Goal: Task Accomplishment & Management: Use online tool/utility

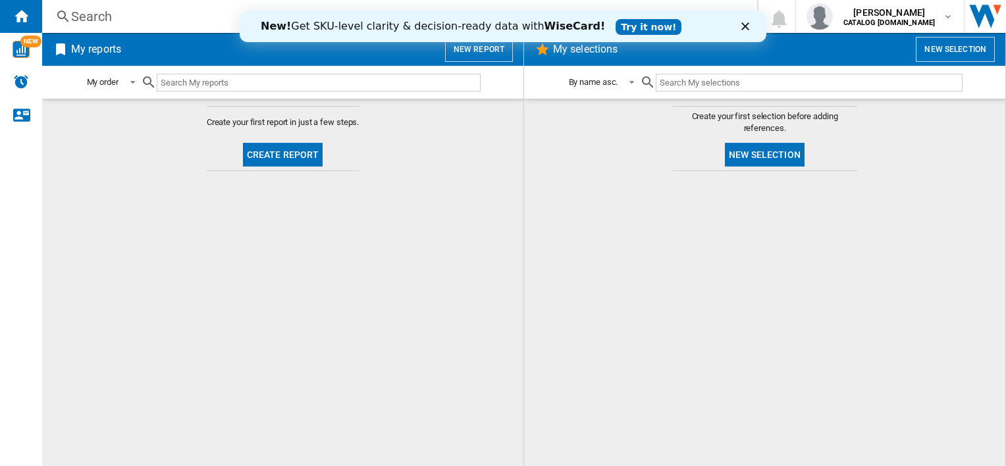
click at [328, 82] on input "text" at bounding box center [319, 83] width 324 height 18
click at [21, 55] on img "WiseCard" at bounding box center [21, 49] width 17 height 17
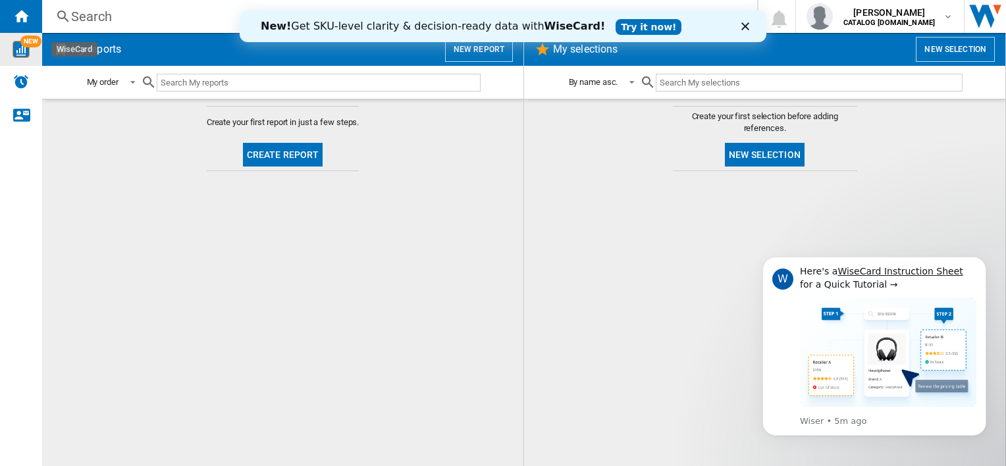
click at [747, 28] on polygon "Close" at bounding box center [745, 26] width 8 height 8
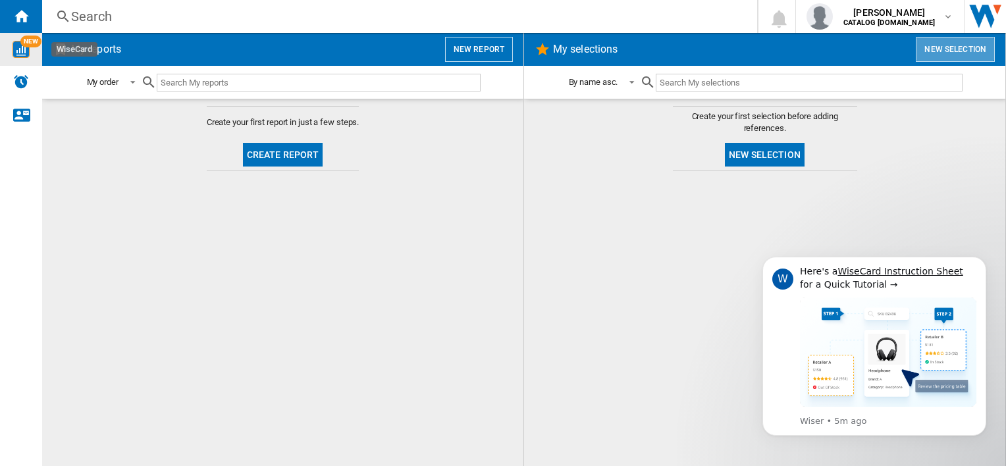
click at [956, 55] on button "New selection" at bounding box center [955, 49] width 79 height 25
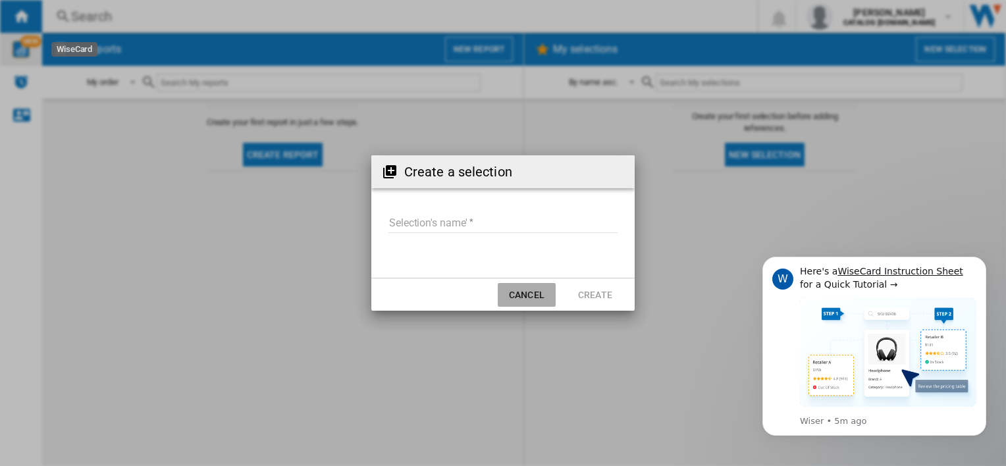
click at [533, 294] on button "Cancel" at bounding box center [527, 295] width 58 height 24
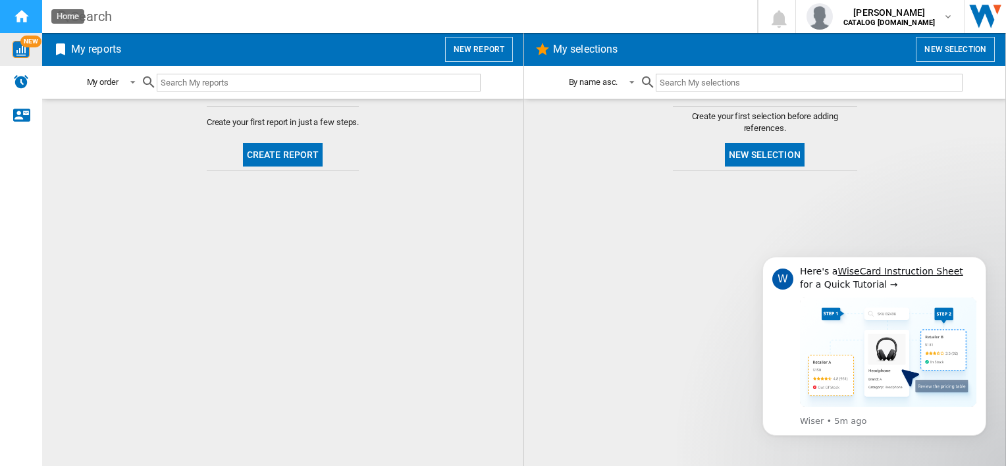
click at [22, 24] on div "Home" at bounding box center [21, 16] width 42 height 33
click at [12, 51] on div "NEW" at bounding box center [21, 49] width 42 height 17
click at [263, 154] on button "Create report" at bounding box center [283, 155] width 80 height 24
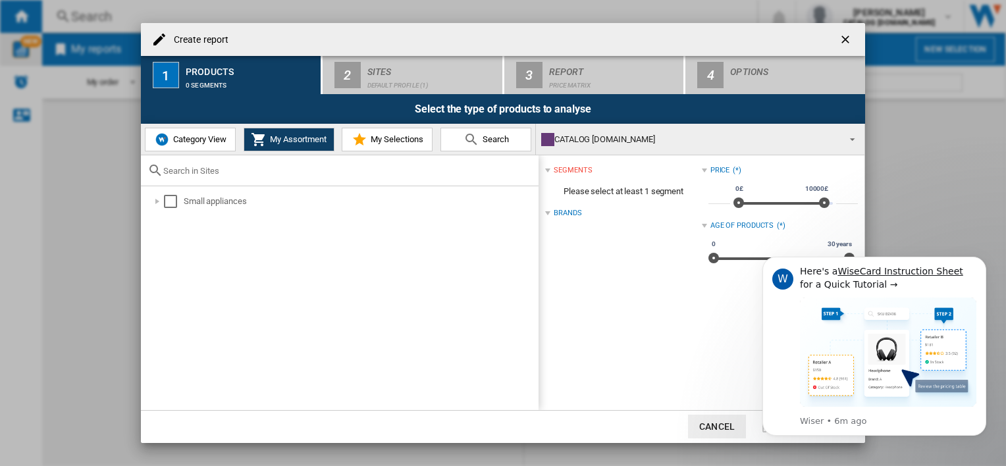
click at [203, 141] on span "Category View" at bounding box center [198, 139] width 57 height 10
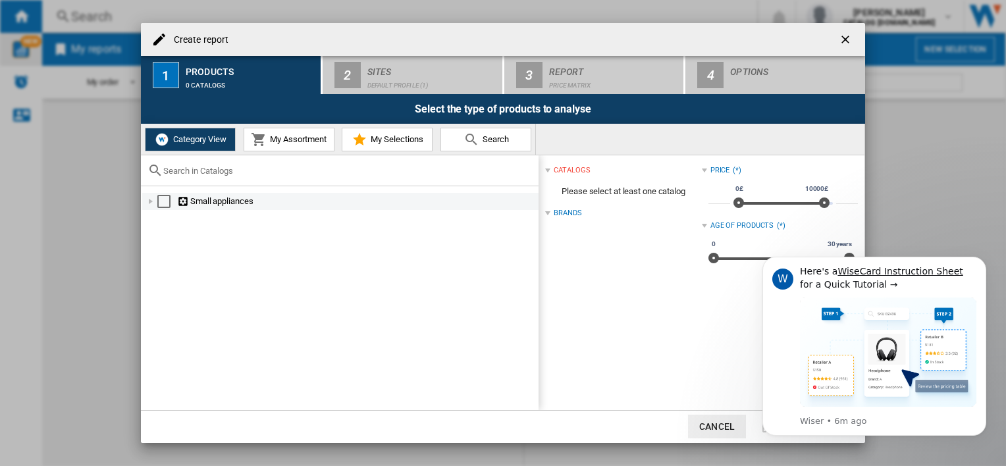
click at [154, 203] on div at bounding box center [150, 201] width 13 height 13
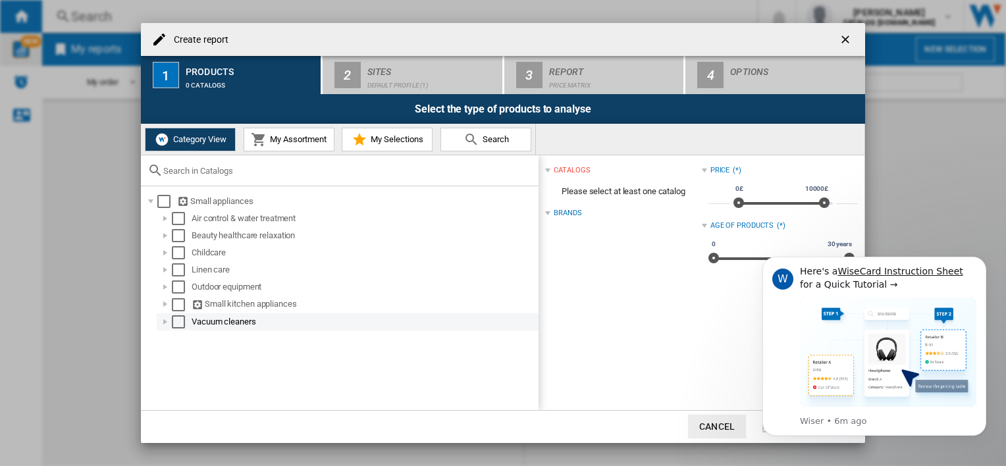
click at [161, 324] on div at bounding box center [165, 321] width 13 height 13
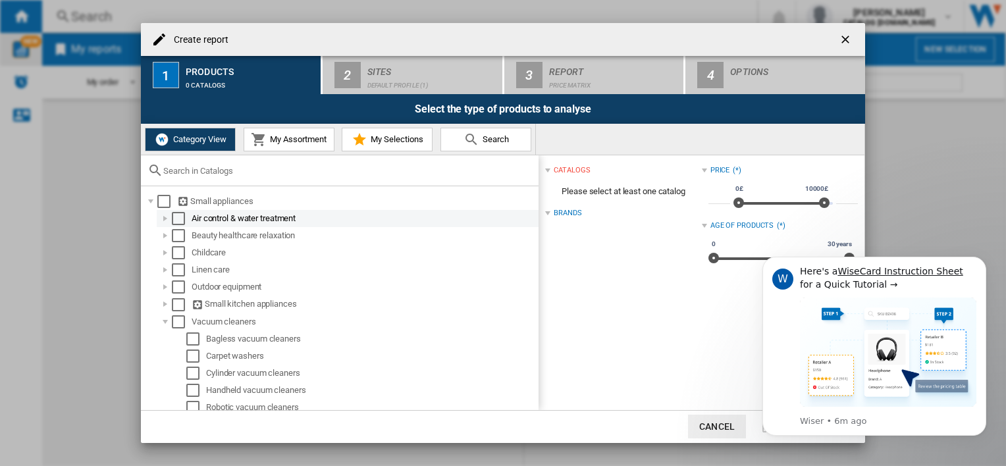
click at [166, 221] on div at bounding box center [165, 218] width 13 height 13
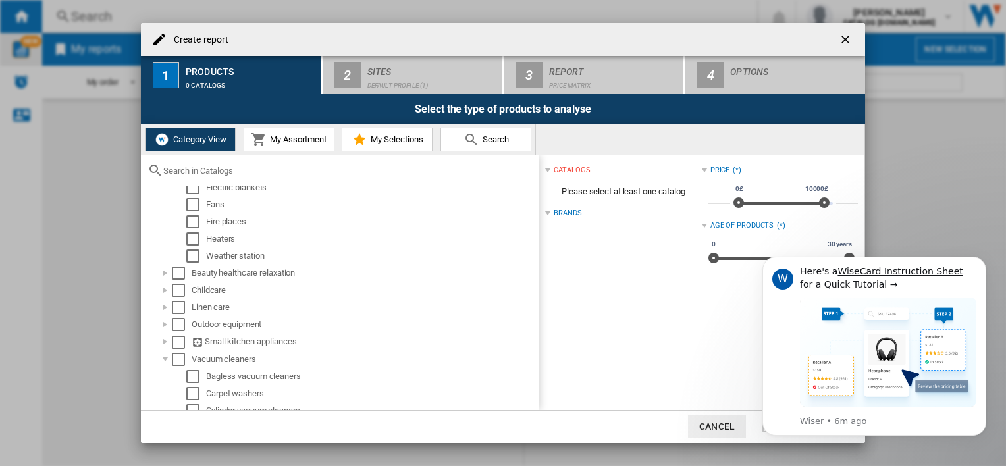
scroll to position [136, 0]
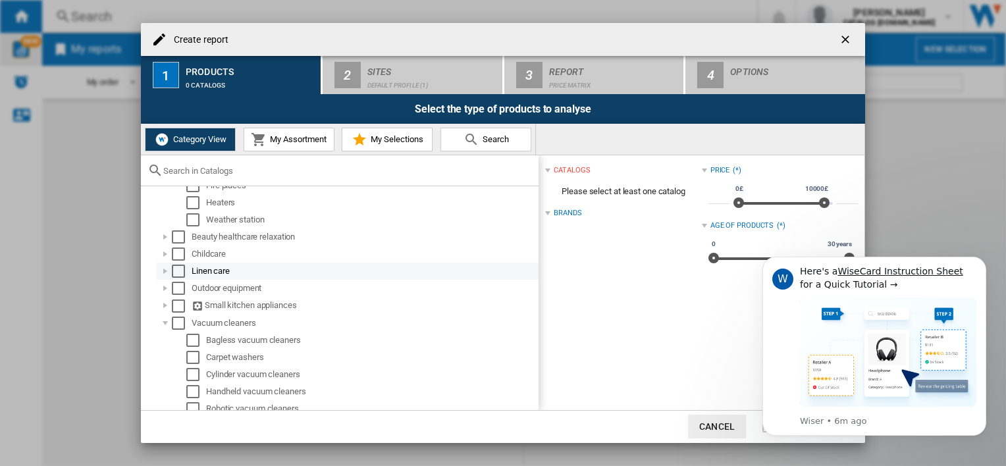
click at [163, 273] on div at bounding box center [165, 271] width 13 height 13
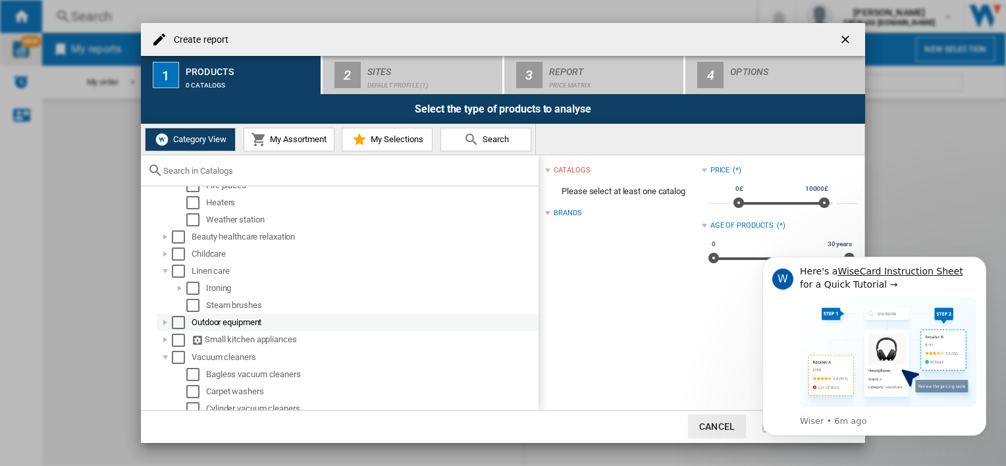
click at [166, 327] on div at bounding box center [165, 322] width 13 height 13
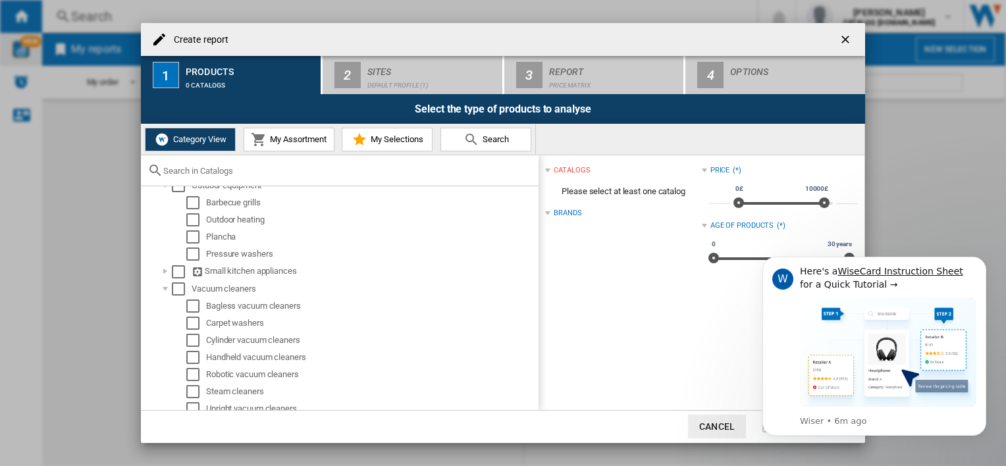
scroll to position [284, 0]
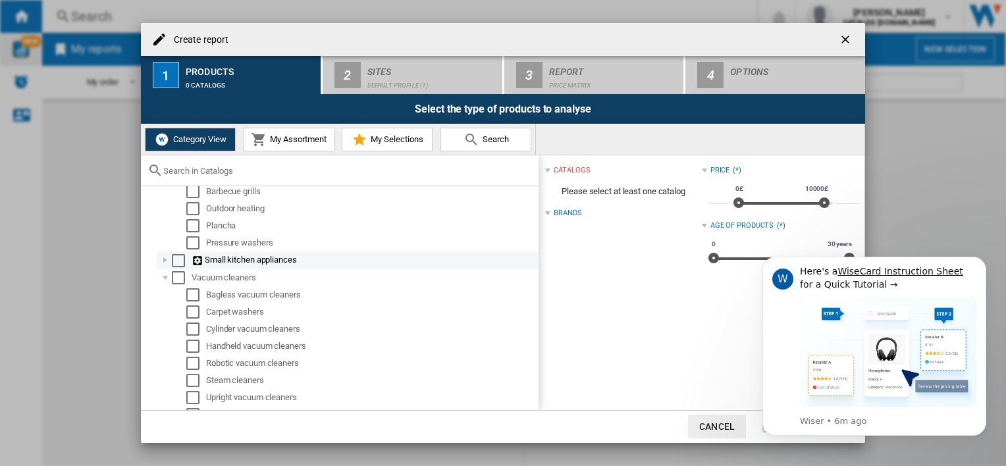
click at [165, 259] on div at bounding box center [165, 259] width 13 height 13
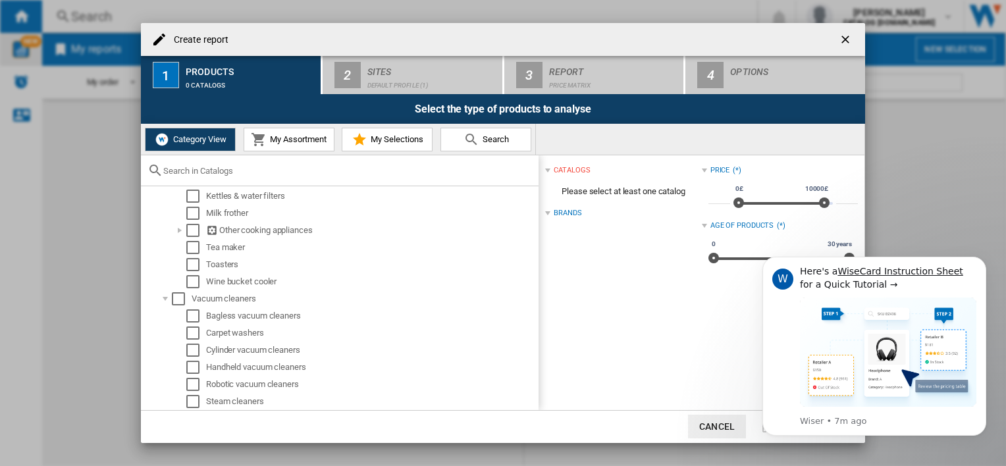
scroll to position [521, 0]
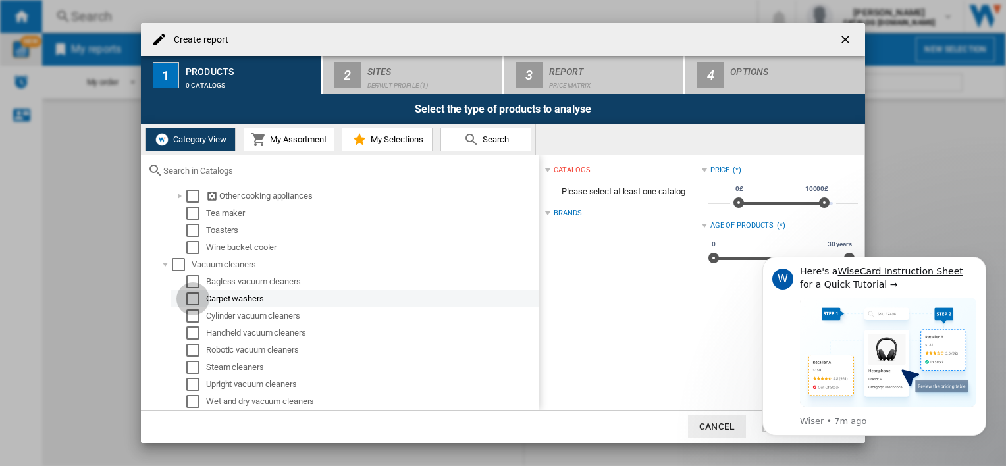
click at [190, 301] on div "Select" at bounding box center [192, 298] width 13 height 13
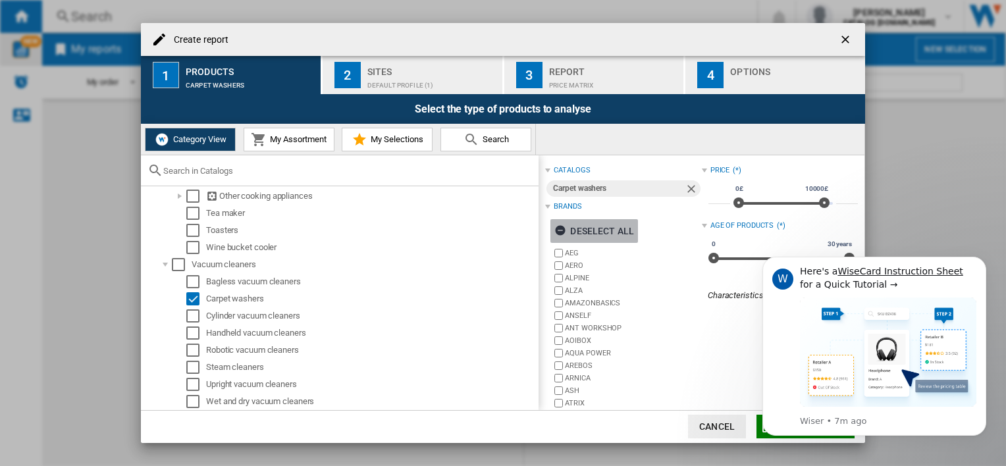
click at [560, 234] on ng-md-icon "button" at bounding box center [562, 233] width 16 height 16
click at [984, 261] on icon "Dismiss notification" at bounding box center [982, 260] width 7 height 7
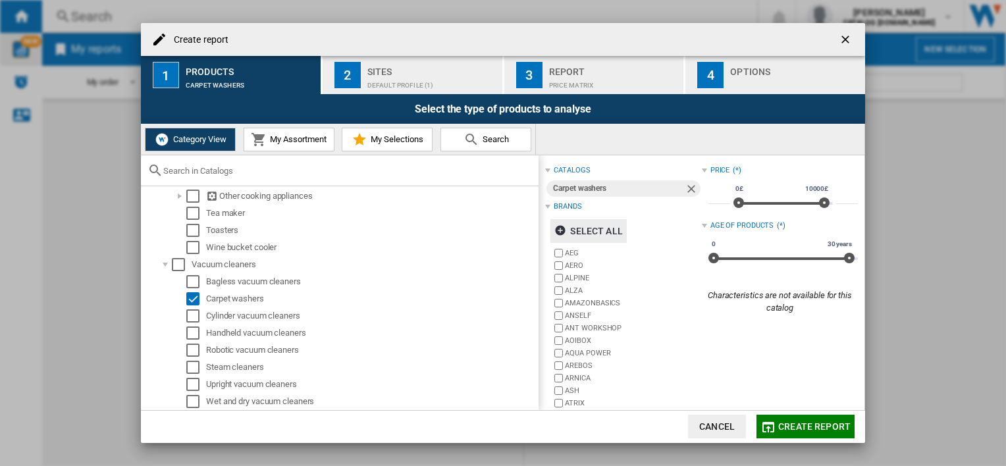
scroll to position [53, 0]
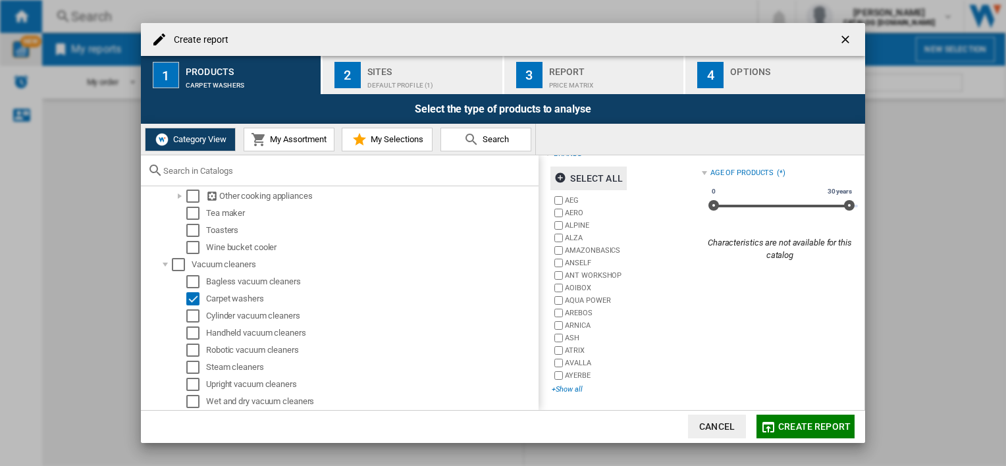
click at [568, 390] on div "+Show all" at bounding box center [626, 390] width 149 height 10
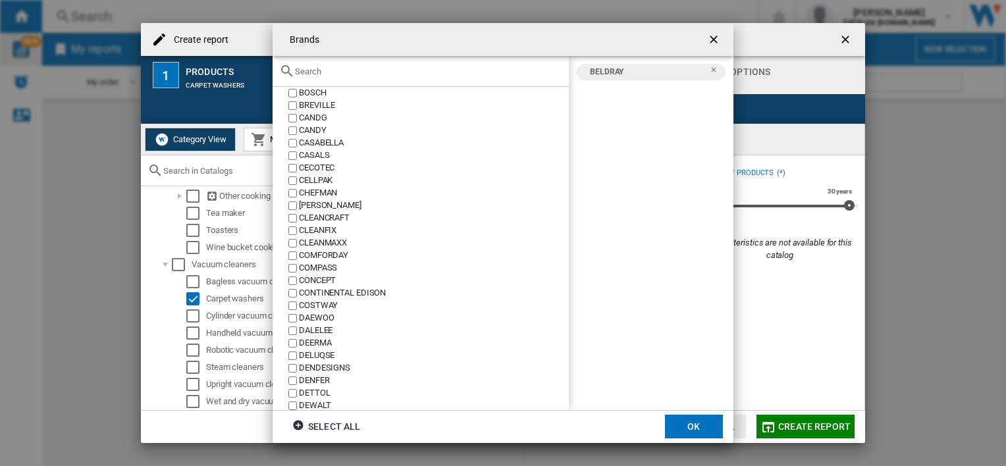
scroll to position [495, 0]
click at [370, 78] on div at bounding box center [421, 71] width 296 height 31
click at [307, 72] on input "text" at bounding box center [428, 71] width 267 height 10
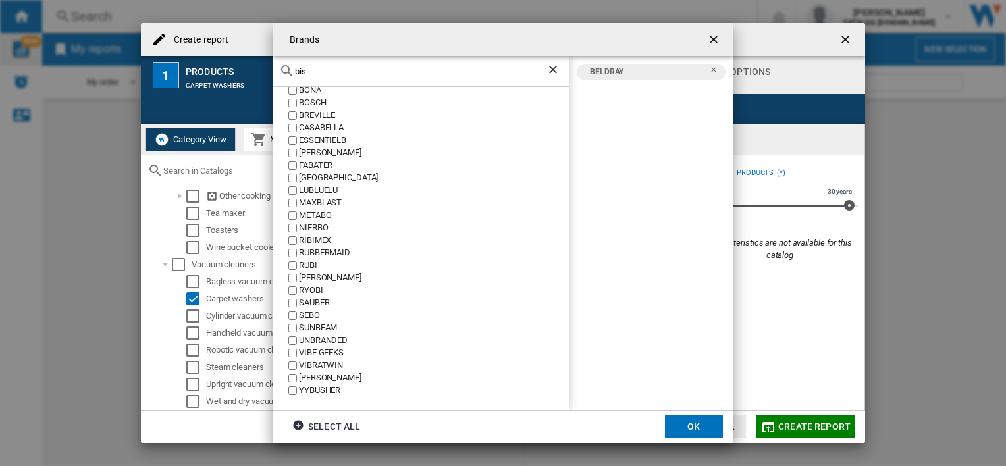
scroll to position [0, 0]
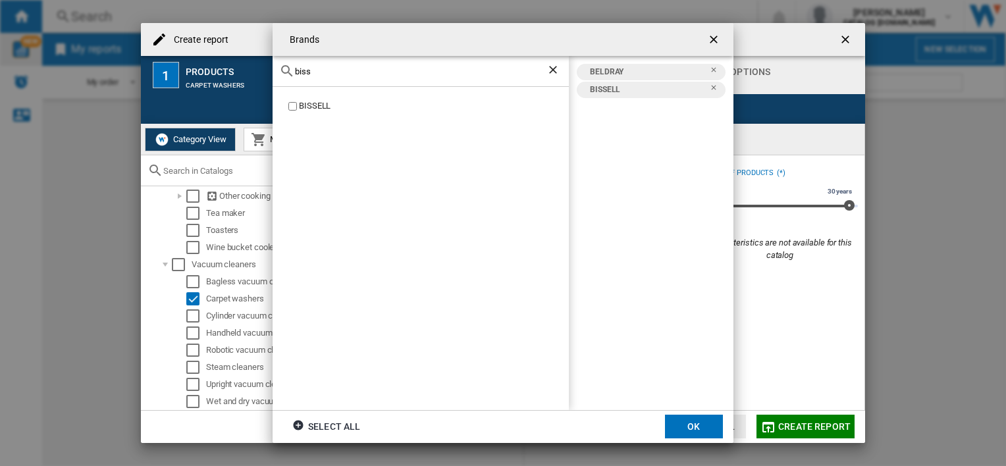
click at [319, 71] on input "biss" at bounding box center [421, 71] width 252 height 10
type input "b"
type input "vax"
click at [681, 424] on button "OK" at bounding box center [694, 427] width 58 height 24
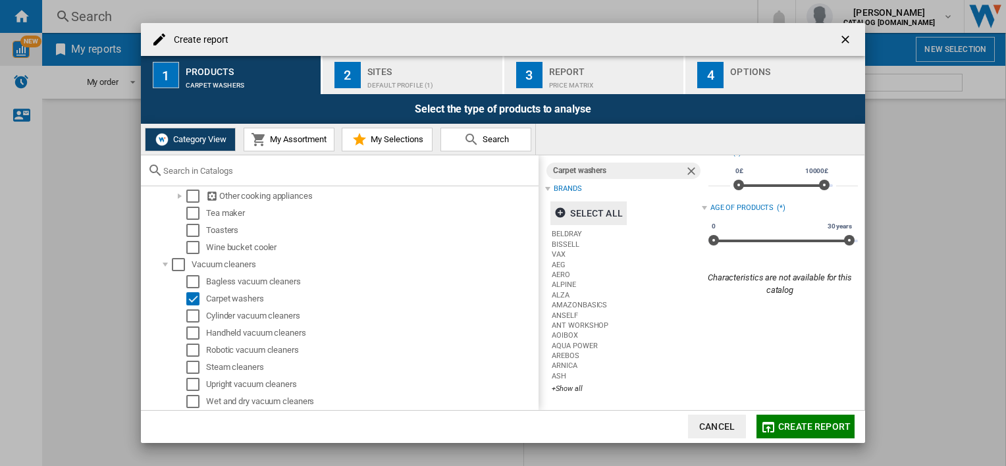
scroll to position [53, 0]
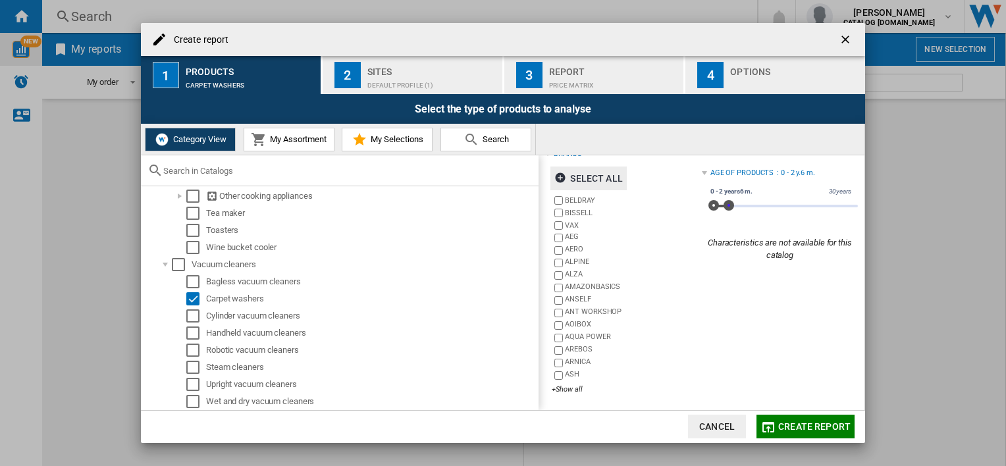
drag, startPoint x: 841, startPoint y: 207, endPoint x: 726, endPoint y: 210, distance: 115.3
click at [726, 207] on div "0 30 years 0 2 years6 m. 0 - 2 years6 m." at bounding box center [782, 206] width 149 height 3
click at [769, 263] on div "Price (*) * 0£ 10000£ 0£ 10000£ ***** Age of products : 0 - 2 y.6 m. 0 30 years…" at bounding box center [780, 256] width 156 height 294
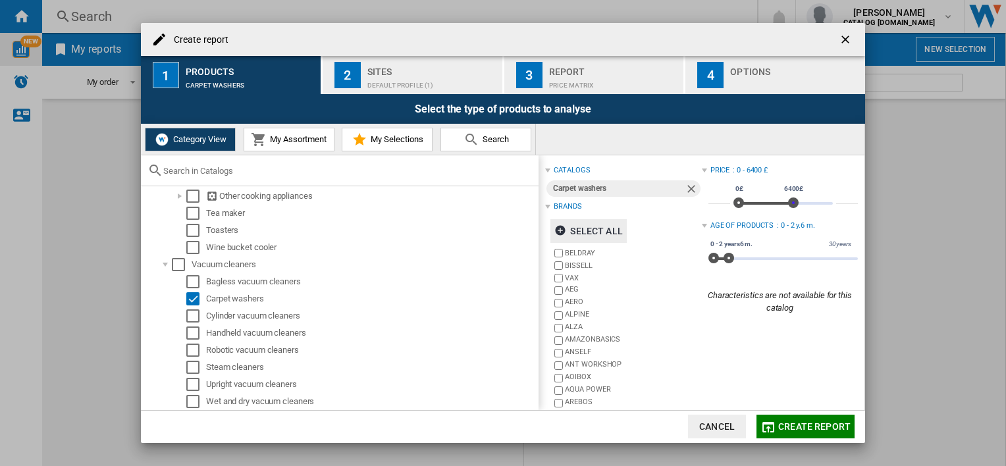
drag, startPoint x: 822, startPoint y: 205, endPoint x: 780, endPoint y: 206, distance: 41.5
click at [788, 206] on span at bounding box center [793, 203] width 11 height 11
type input "****"
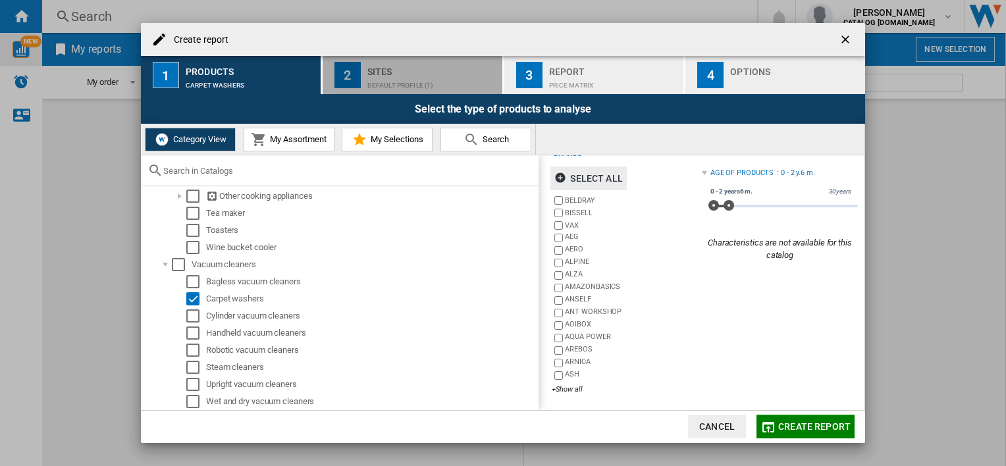
click at [416, 74] on div "Sites" at bounding box center [432, 68] width 130 height 14
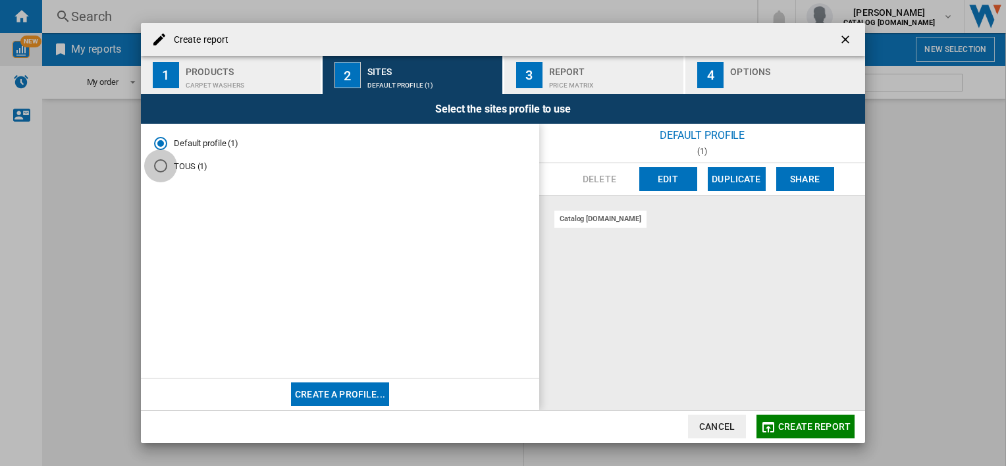
click at [159, 166] on div "TOUS (1)" at bounding box center [160, 165] width 13 height 13
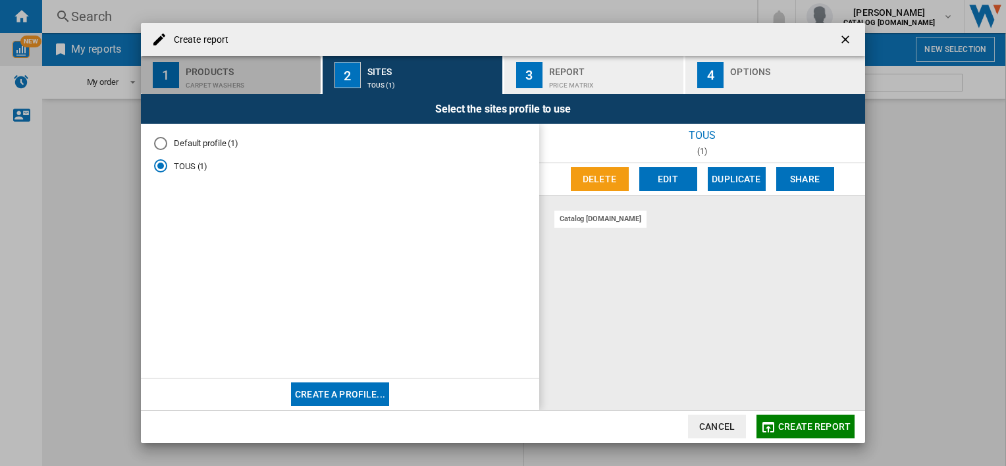
click at [216, 82] on div "Carpet washers" at bounding box center [251, 82] width 130 height 14
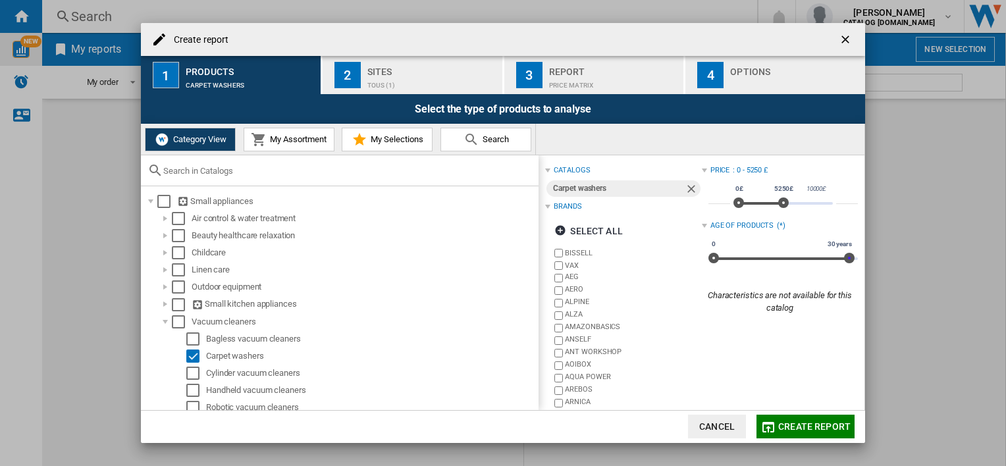
drag, startPoint x: 728, startPoint y: 261, endPoint x: 884, endPoint y: 253, distance: 156.9
click at [884, 253] on div "Create report 1 Products Carpet washers 2 Sites TOUS (1) 3 Report Price Matrix …" at bounding box center [503, 233] width 1006 height 466
type input "*****"
drag, startPoint x: 785, startPoint y: 201, endPoint x: 848, endPoint y: 194, distance: 63.7
click at [848, 194] on div "* 0£ 10000£ 0£ 10000£ *****" at bounding box center [782, 197] width 149 height 37
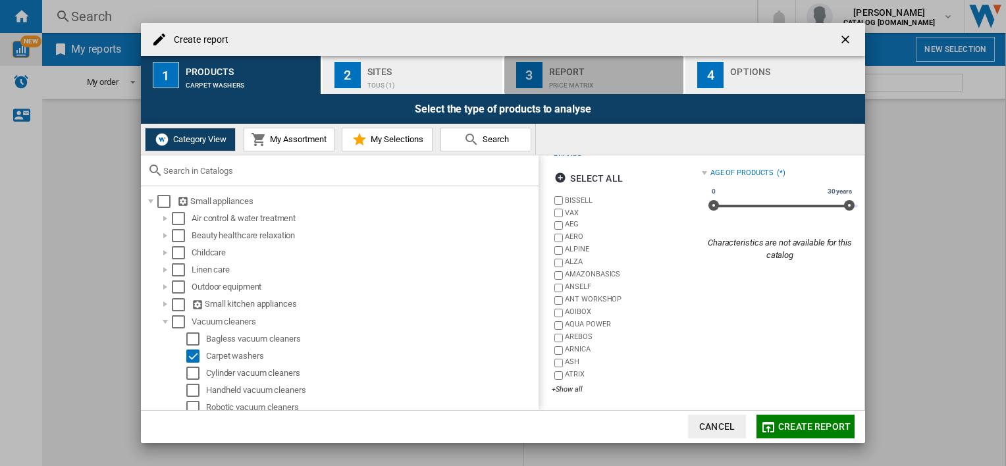
click at [587, 90] on button "3 Report Price Matrix" at bounding box center [594, 75] width 181 height 38
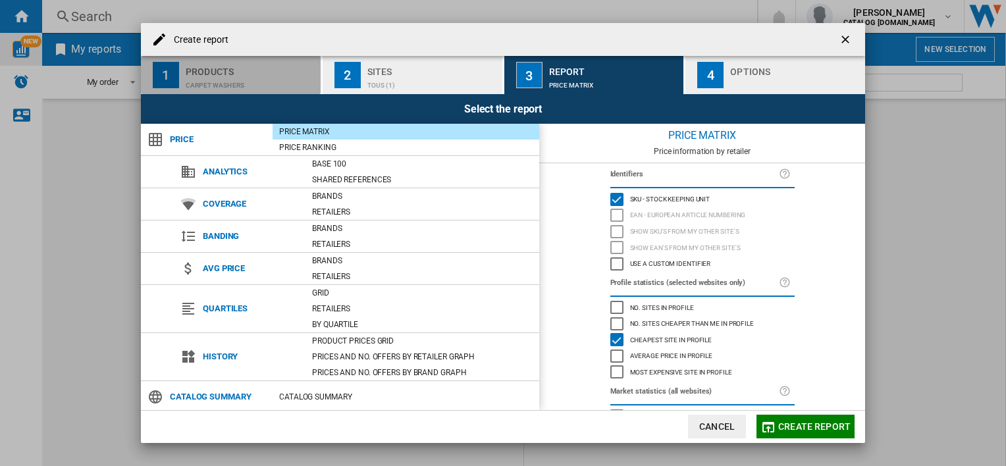
click at [226, 81] on div "Carpet washers" at bounding box center [251, 82] width 130 height 14
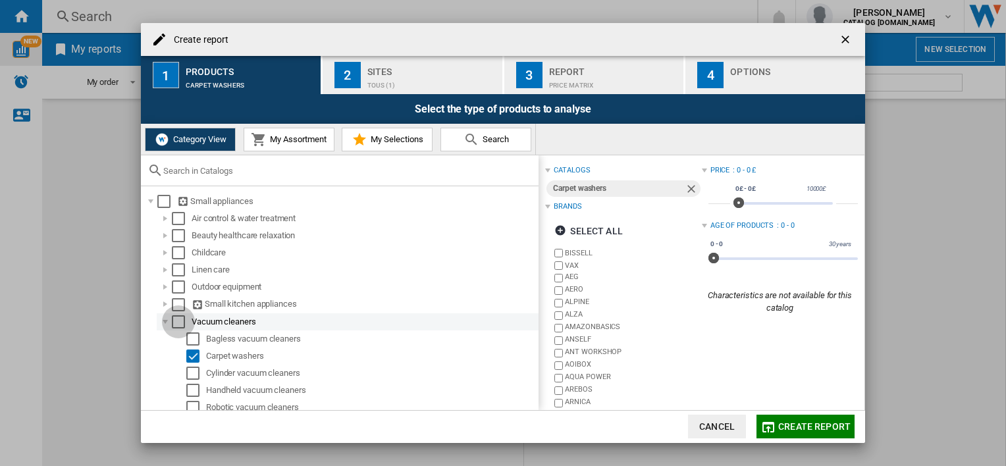
click at [178, 321] on div "Select" at bounding box center [178, 321] width 13 height 13
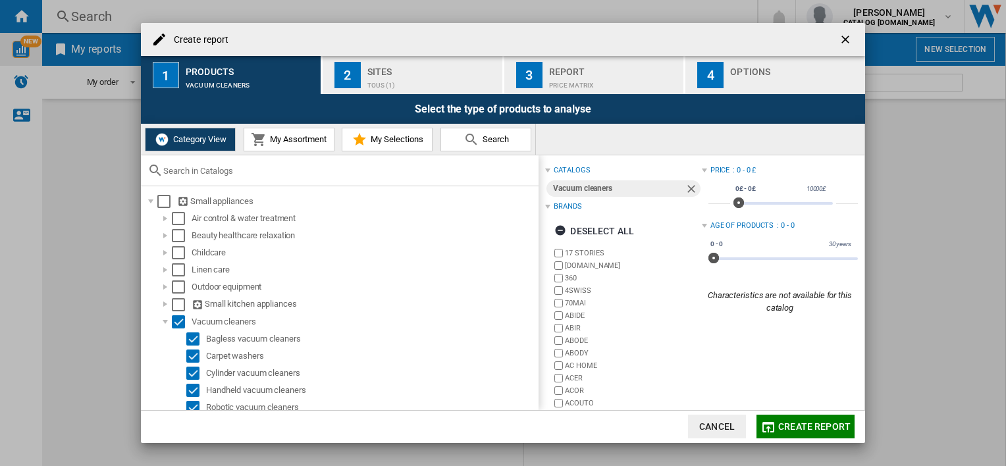
click at [568, 165] on div "catalogs" at bounding box center [623, 170] width 156 height 17
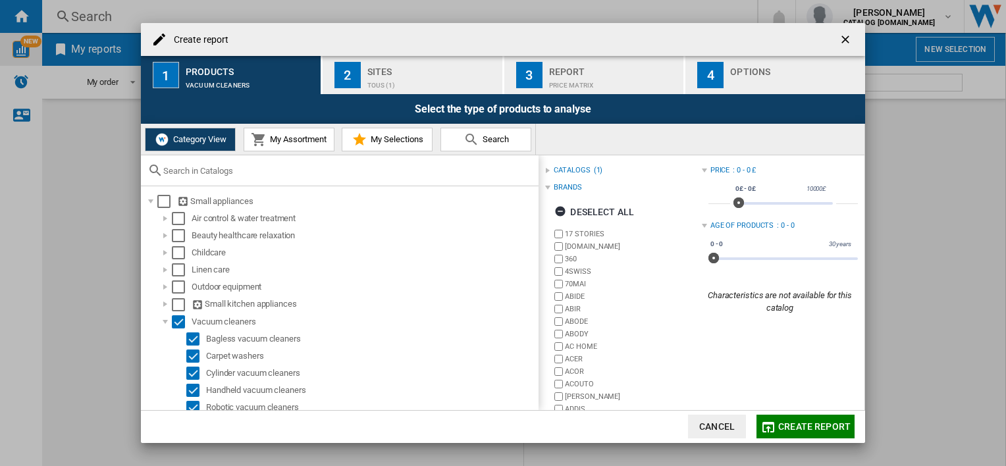
click at [568, 165] on div "catalogs (1)" at bounding box center [623, 170] width 156 height 17
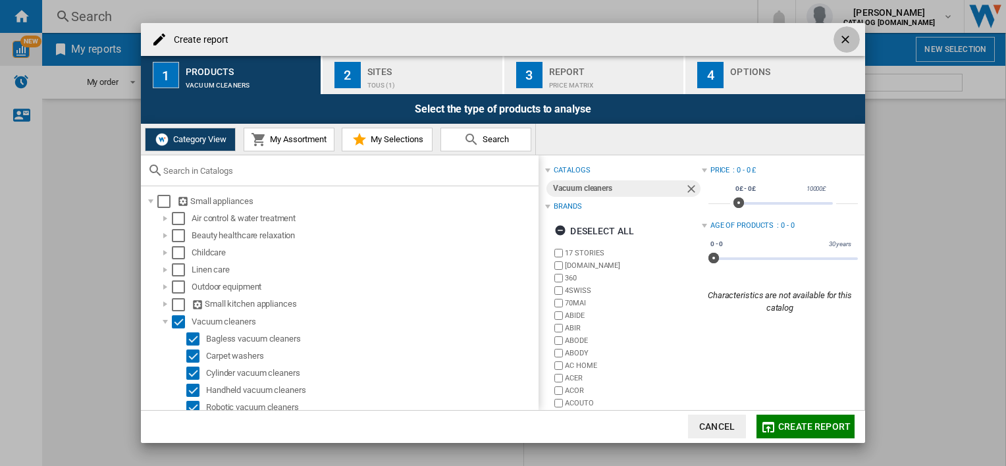
click at [841, 34] on ng-md-icon "getI18NText('BUTTONS.CLOSE_DIALOG')" at bounding box center [847, 41] width 16 height 16
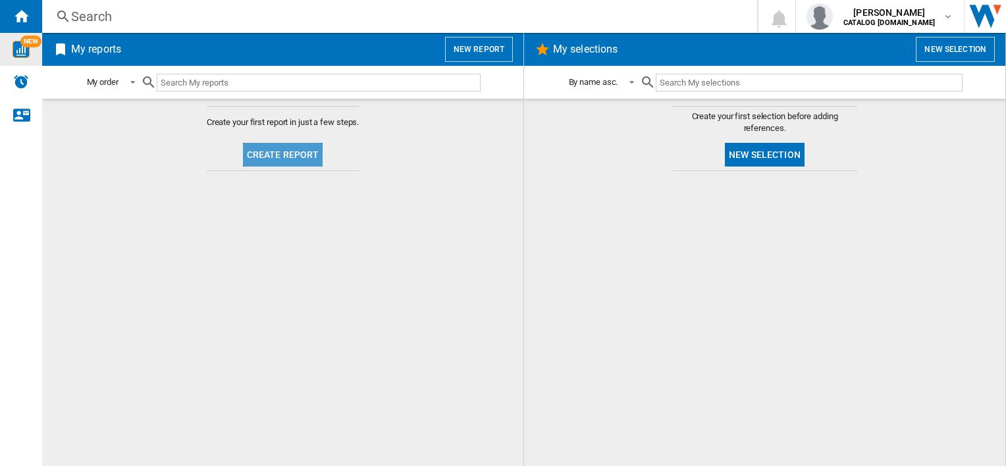
click at [276, 161] on button "Create report" at bounding box center [283, 155] width 80 height 24
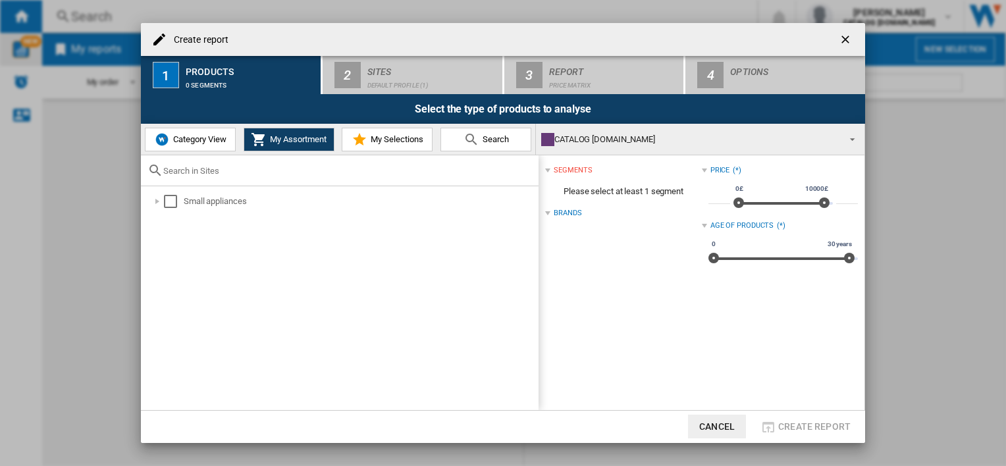
click at [211, 135] on span "Category View" at bounding box center [198, 139] width 57 height 10
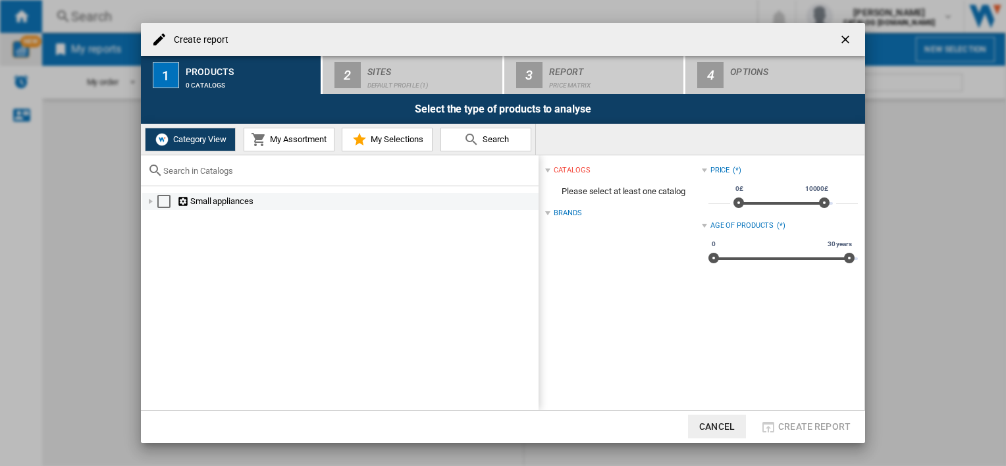
click at [153, 203] on div at bounding box center [150, 201] width 13 height 13
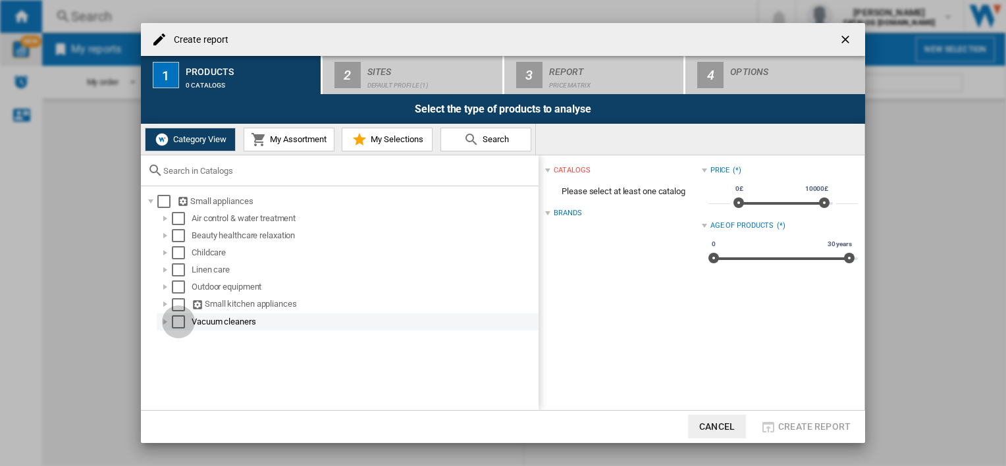
click at [173, 319] on div "Select" at bounding box center [178, 321] width 13 height 13
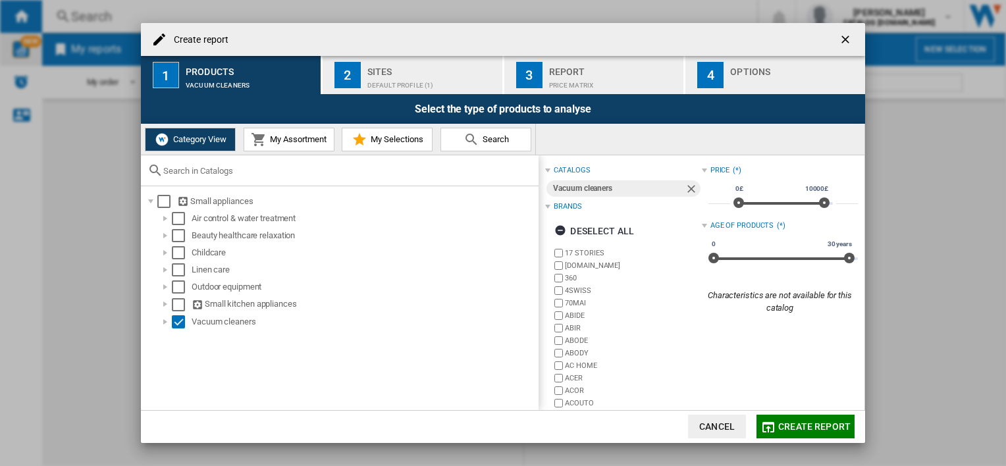
click at [284, 139] on span "My Assortment" at bounding box center [297, 139] width 60 height 10
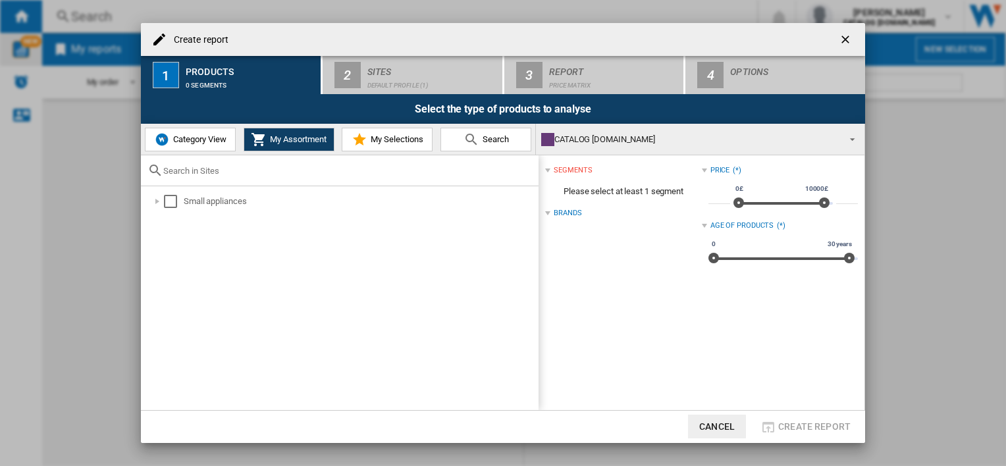
click at [547, 213] on div at bounding box center [547, 213] width 5 height 5
click at [553, 213] on div "Brands (*)" at bounding box center [623, 213] width 156 height 17
click at [175, 201] on div "Select" at bounding box center [170, 201] width 13 height 13
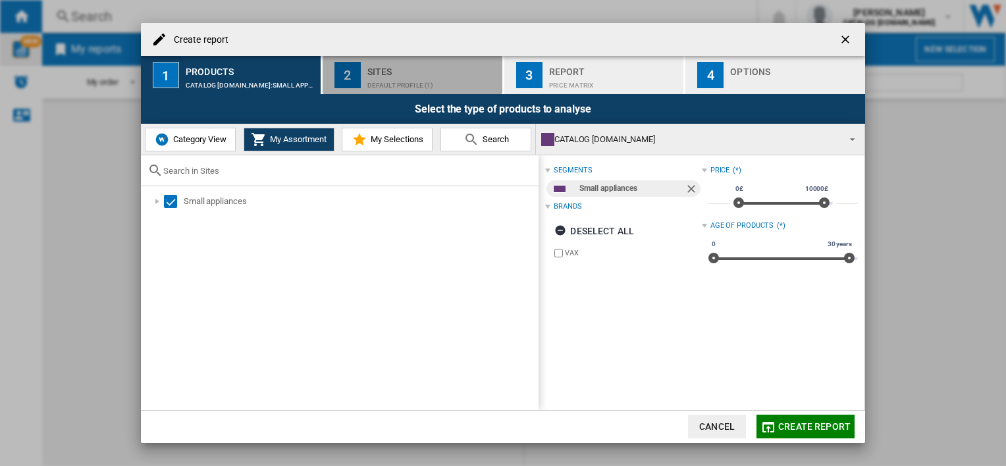
click at [382, 74] on div "Sites" at bounding box center [432, 68] width 130 height 14
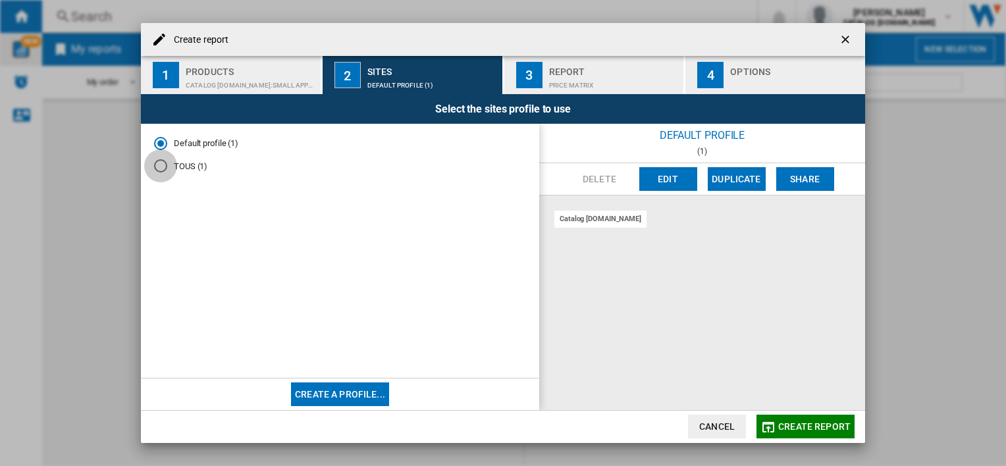
click at [161, 168] on div "TOUS (1)" at bounding box center [160, 165] width 13 height 13
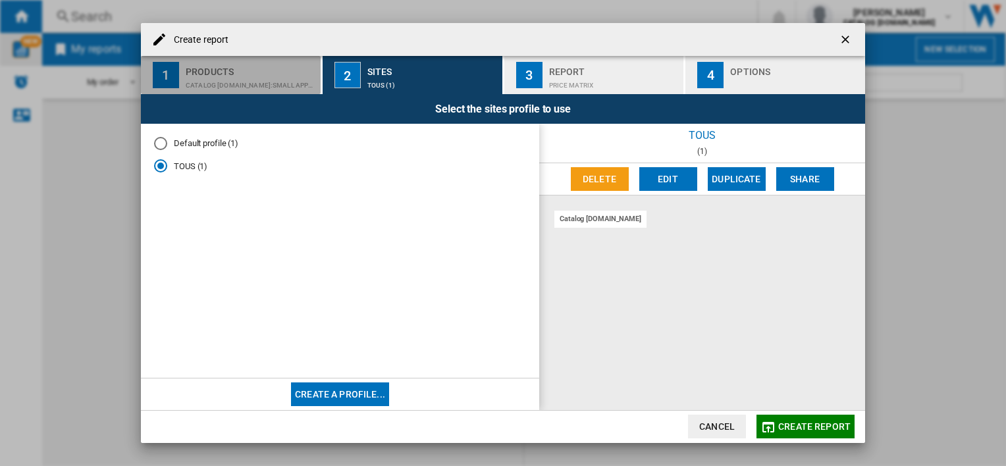
click at [248, 70] on div "Products" at bounding box center [251, 68] width 130 height 14
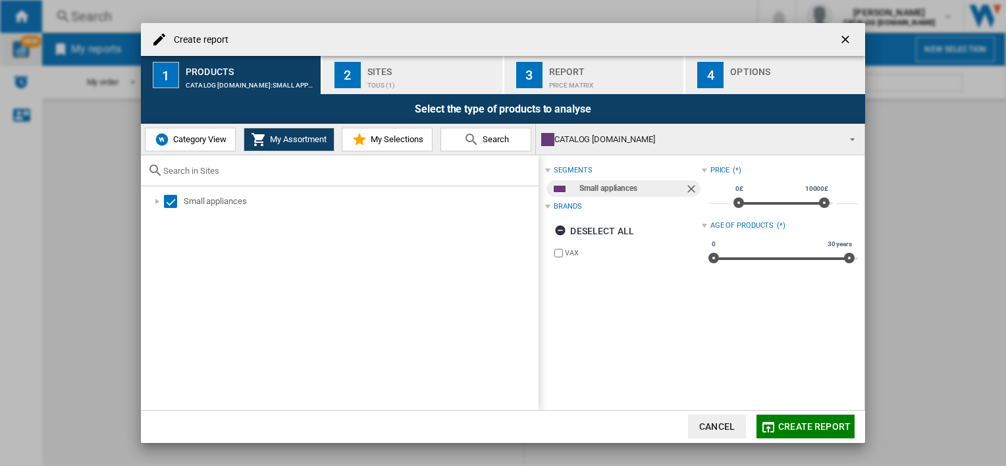
click at [456, 169] on input "text" at bounding box center [347, 171] width 369 height 10
click at [186, 136] on span "Category View" at bounding box center [198, 139] width 57 height 10
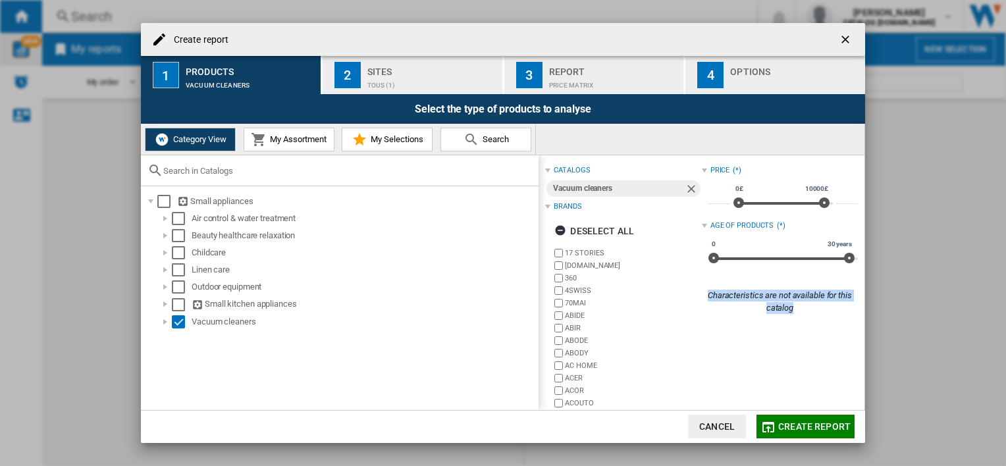
drag, startPoint x: 864, startPoint y: 228, endPoint x: 868, endPoint y: 355, distance: 126.5
click at [868, 355] on div "Create report 1 Products Vacuum cleaners 2 Sites TOUS (1) 3 Report Price Matrix…" at bounding box center [503, 233] width 1006 height 466
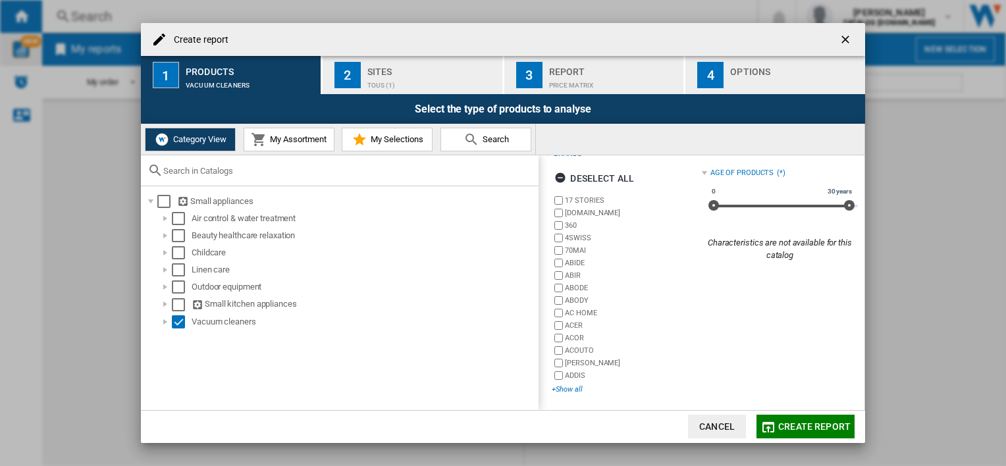
click at [573, 386] on div "+Show all" at bounding box center [626, 390] width 149 height 10
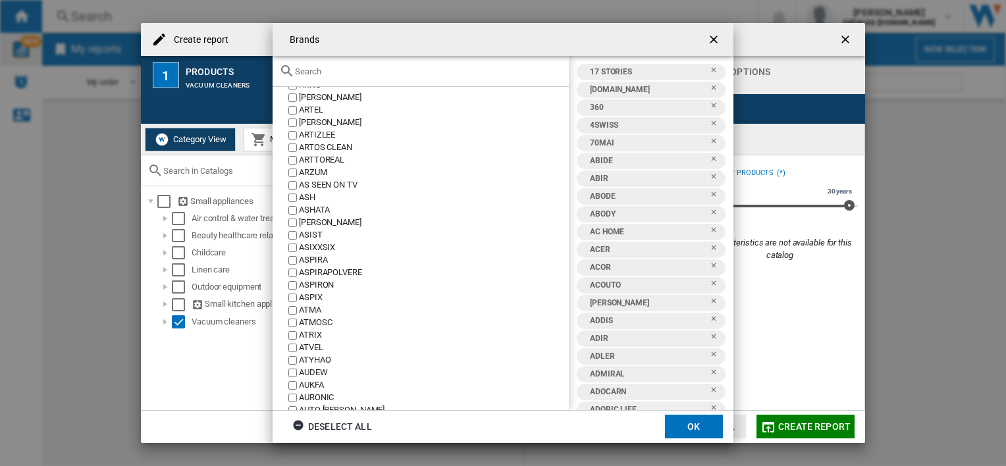
scroll to position [0, 0]
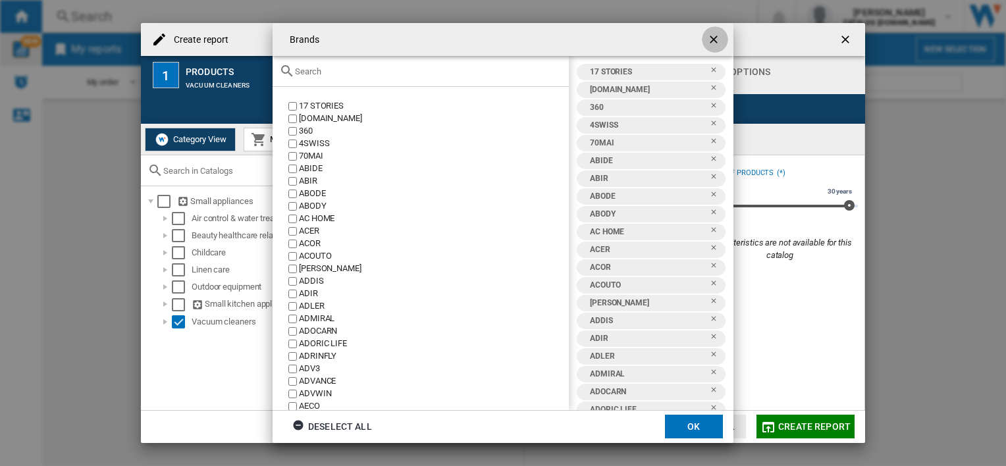
click at [713, 41] on ng-md-icon "getI18NText('BUTTONS.CLOSE_DIALOG')" at bounding box center [715, 41] width 16 height 16
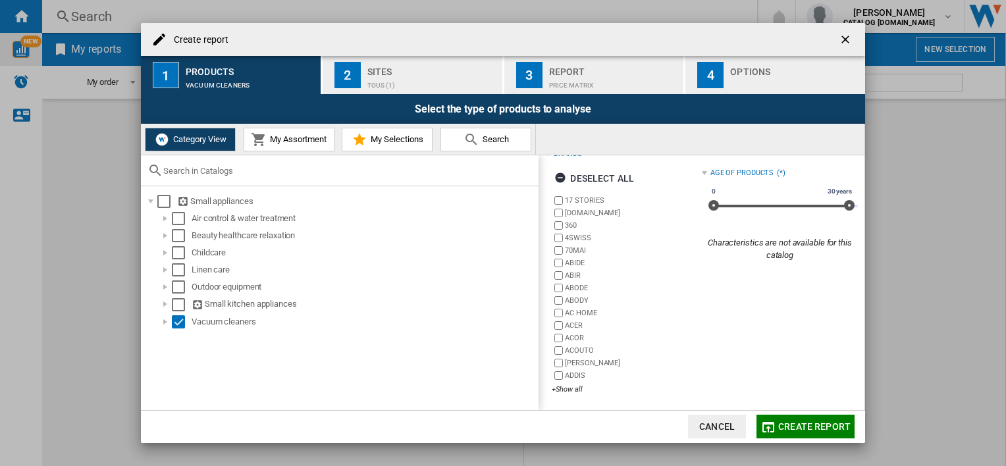
click at [410, 142] on span "My Selections" at bounding box center [395, 139] width 56 height 10
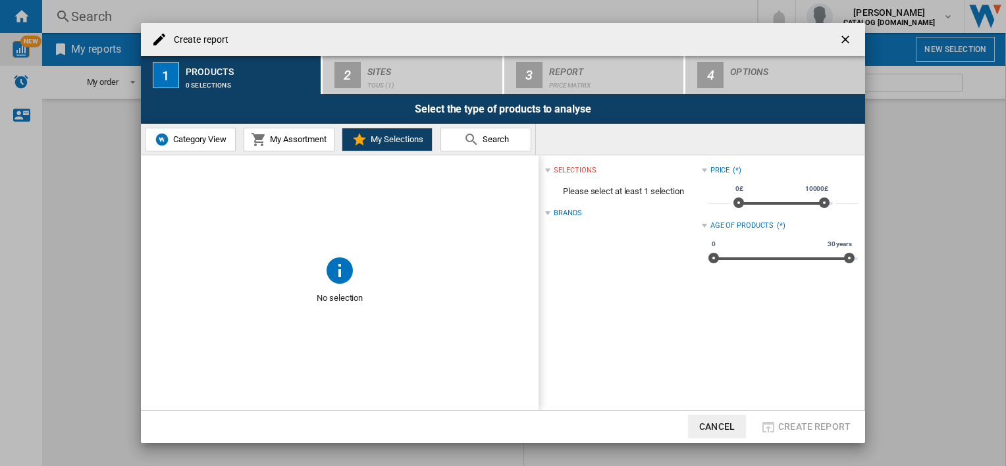
click at [175, 142] on span "Category View" at bounding box center [198, 139] width 57 height 10
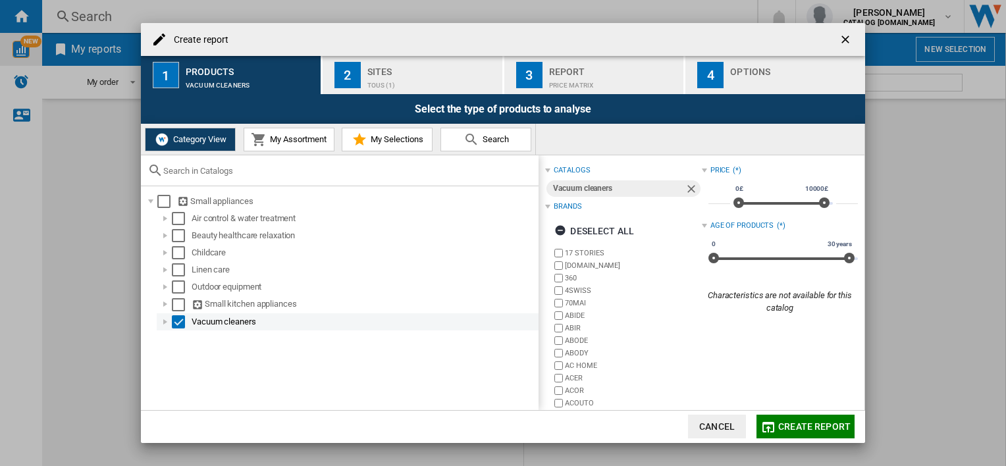
click at [164, 325] on div at bounding box center [165, 321] width 13 height 13
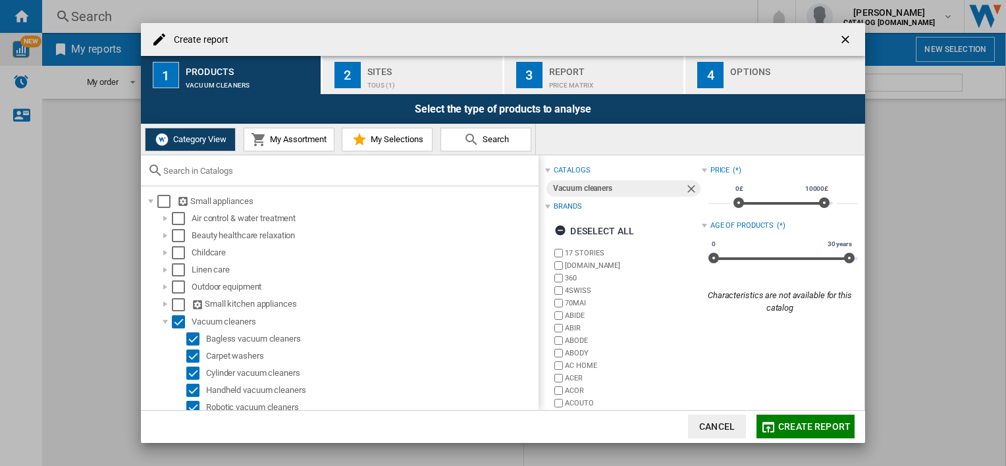
scroll to position [58, 0]
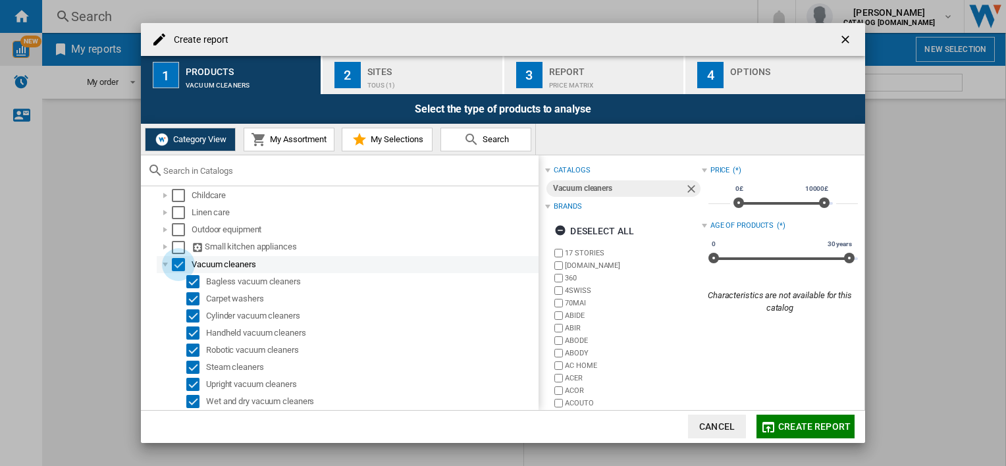
click at [178, 261] on div "Select" at bounding box center [178, 264] width 13 height 13
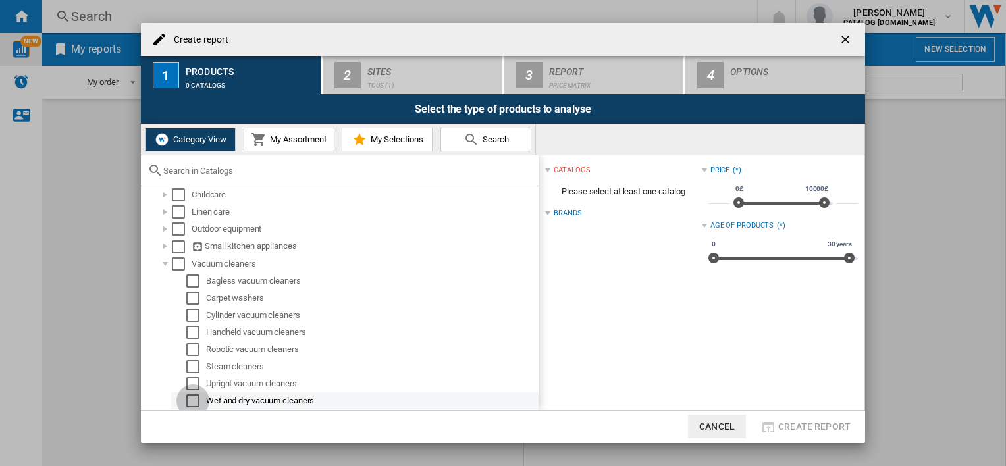
click at [190, 398] on div "Select" at bounding box center [192, 400] width 13 height 13
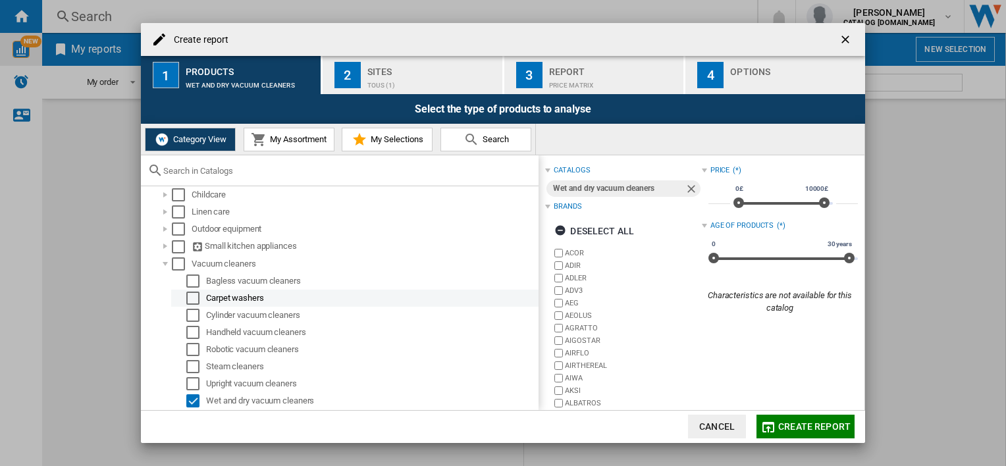
click at [193, 293] on div "Select" at bounding box center [192, 298] width 13 height 13
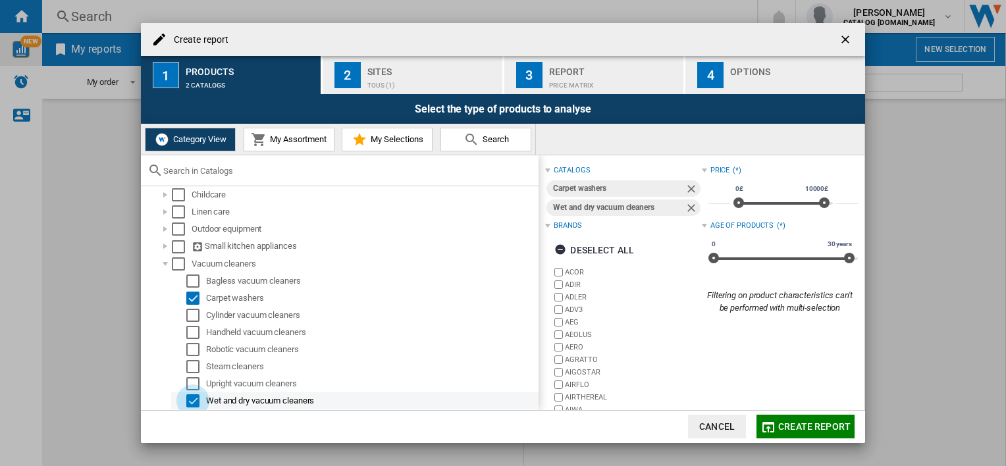
click at [194, 404] on div "Select" at bounding box center [192, 400] width 13 height 13
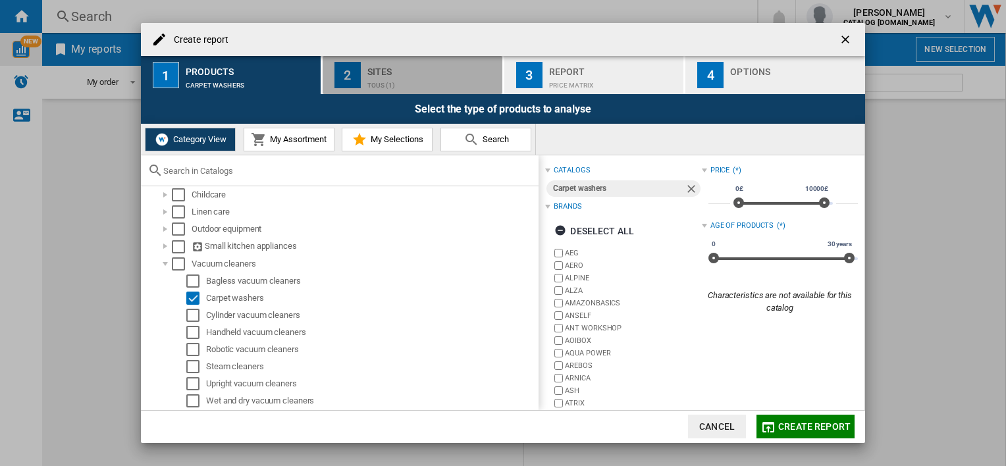
click at [433, 61] on div "Sites" at bounding box center [432, 68] width 130 height 14
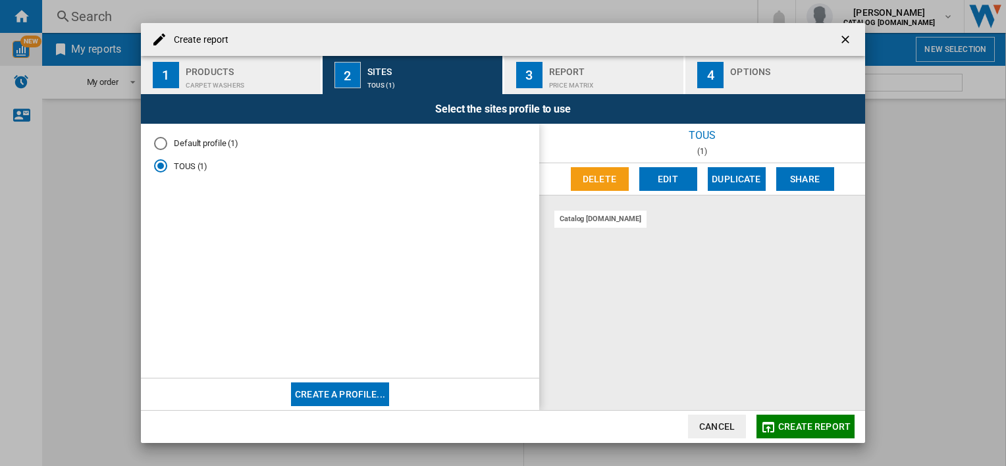
click at [575, 220] on div "catalog [DOMAIN_NAME]" at bounding box center [600, 219] width 92 height 16
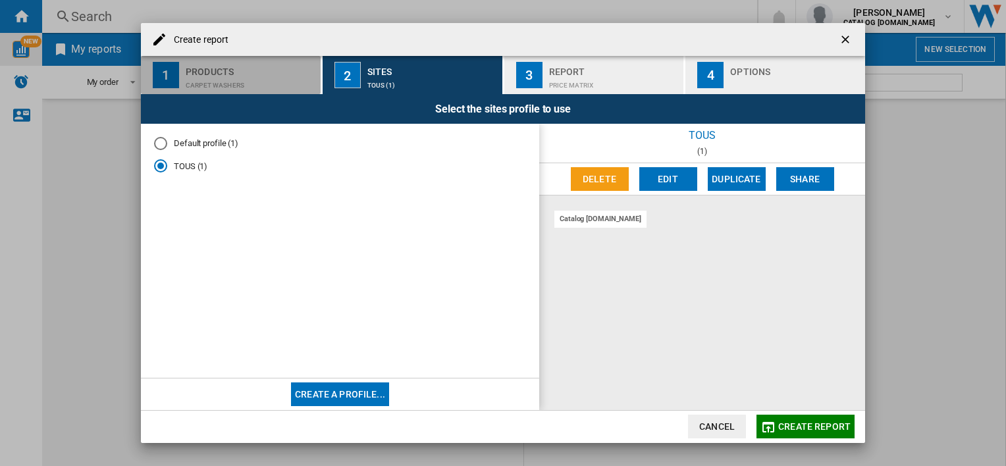
click at [246, 74] on div "Products" at bounding box center [251, 68] width 130 height 14
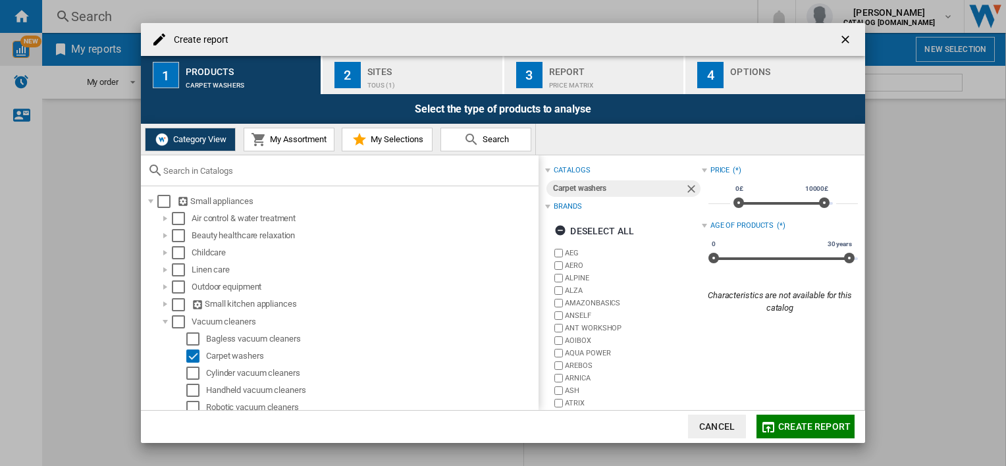
click at [857, 272] on div "catalogs Carpet washers Brands Deselect all AEG AERO ALPINE [GEOGRAPHIC_DATA] A…" at bounding box center [702, 282] width 326 height 254
drag, startPoint x: 857, startPoint y: 272, endPoint x: 858, endPoint y: 326, distance: 54.0
click at [858, 326] on div "catalogs Carpet washers Brands Deselect all AEG AERO ALPINE [GEOGRAPHIC_DATA] A…" at bounding box center [702, 282] width 326 height 254
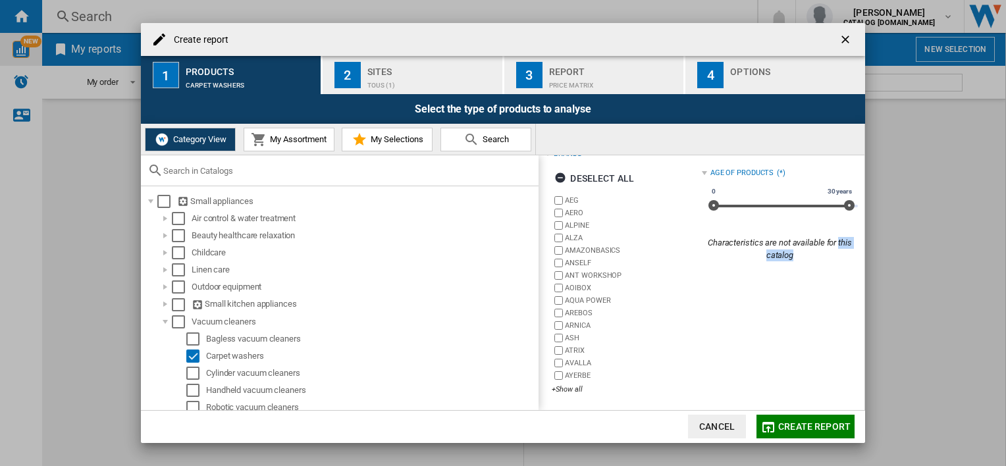
scroll to position [0, 0]
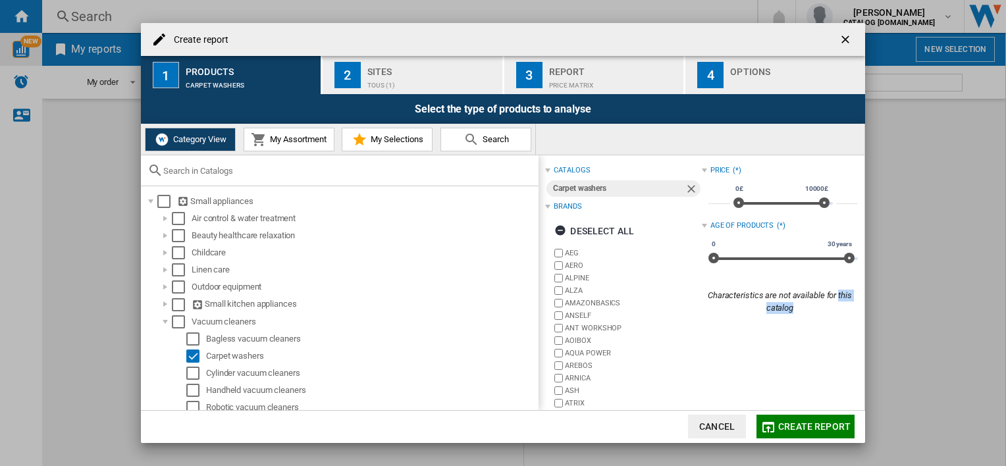
click at [482, 149] on button "Search" at bounding box center [485, 140] width 91 height 24
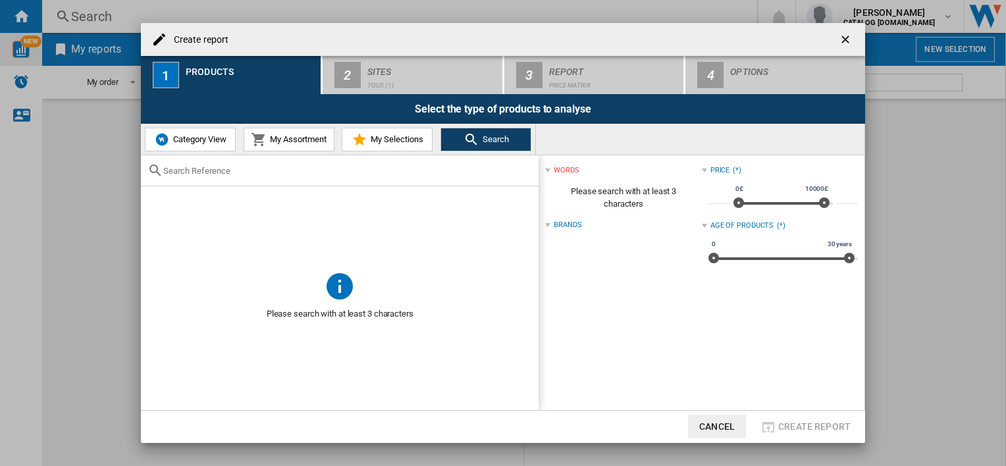
click at [189, 140] on span "Category View" at bounding box center [198, 139] width 57 height 10
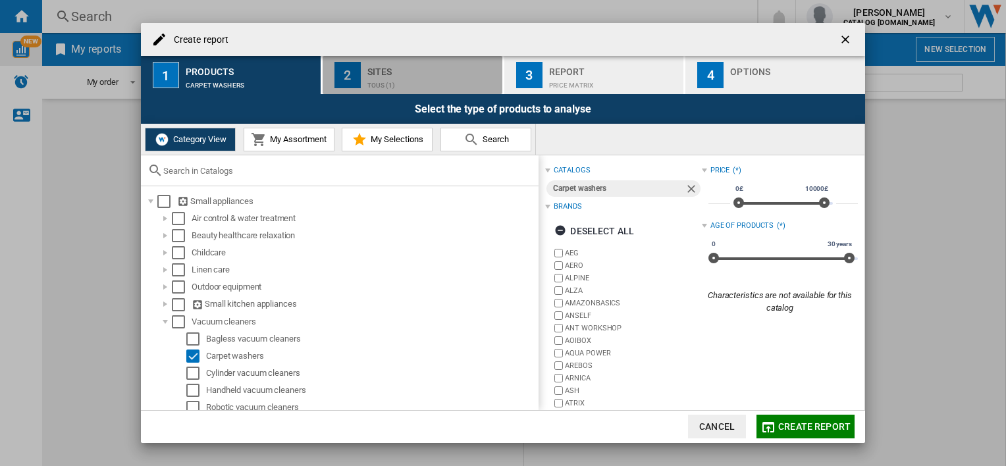
click at [417, 78] on div "TOUS (1)" at bounding box center [432, 82] width 130 height 14
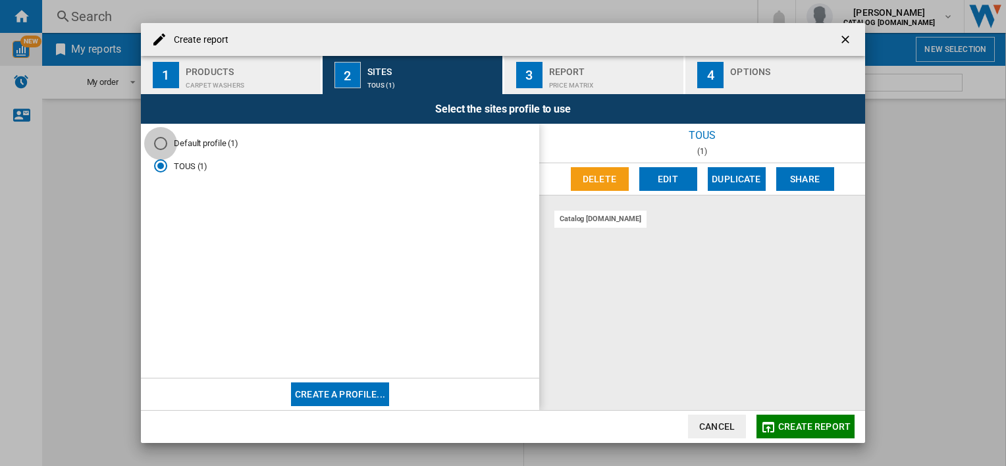
click at [166, 142] on div "Default profile (1)" at bounding box center [160, 143] width 13 height 13
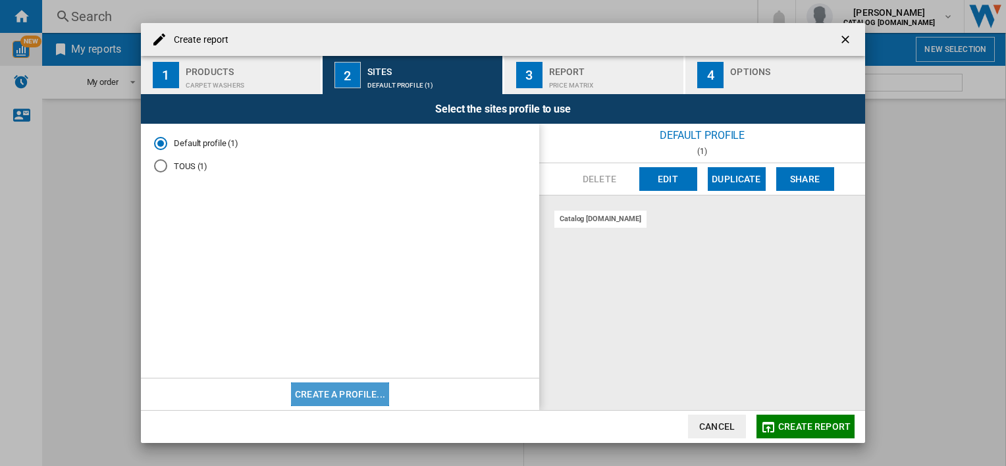
click at [343, 396] on button "Create a profile..." at bounding box center [340, 395] width 98 height 24
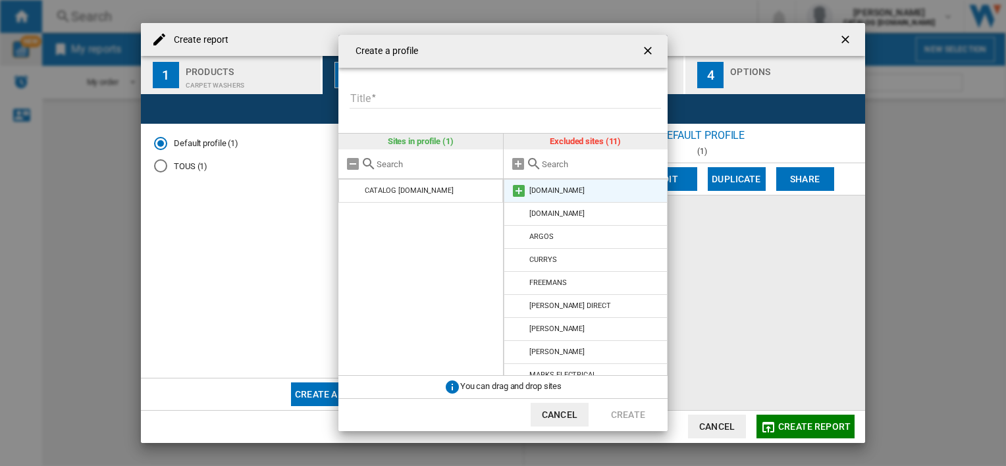
click at [568, 199] on li "[DOMAIN_NAME]" at bounding box center [586, 191] width 165 height 24
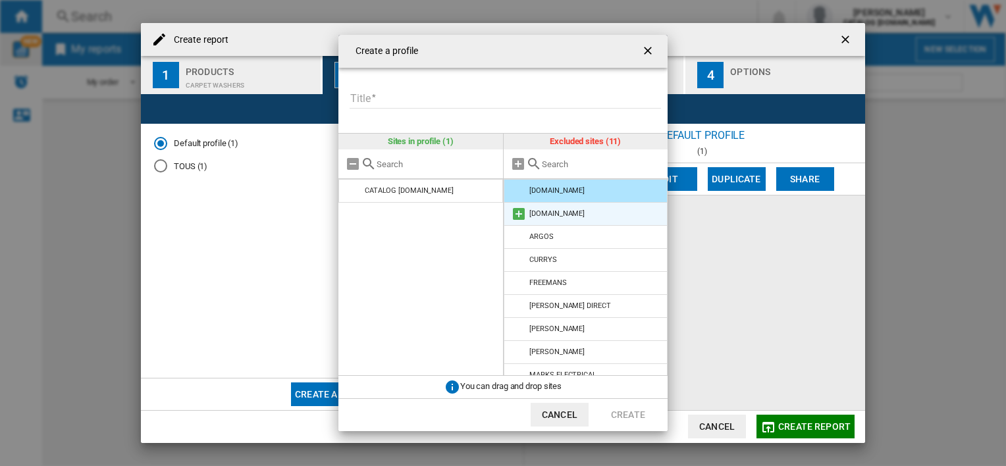
click at [519, 213] on md-icon at bounding box center [519, 214] width 16 height 16
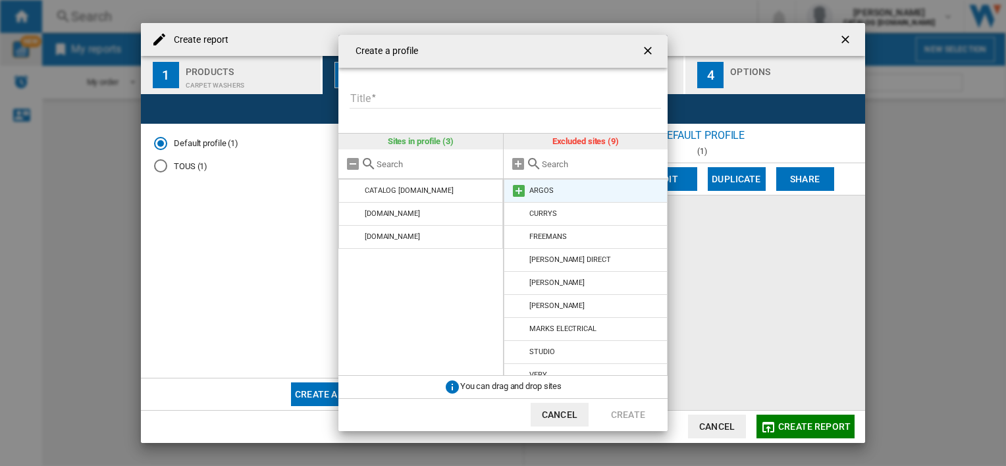
click at [519, 190] on md-icon at bounding box center [519, 191] width 16 height 16
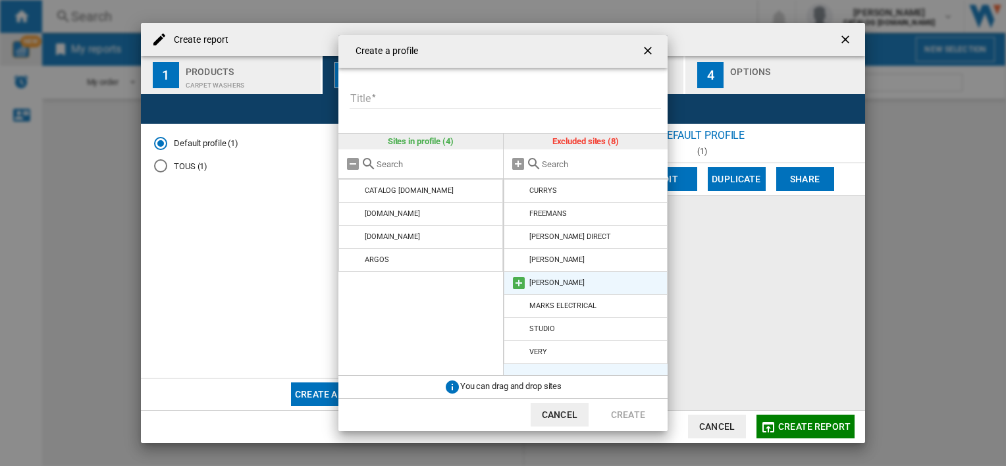
click at [516, 284] on md-icon at bounding box center [519, 283] width 16 height 16
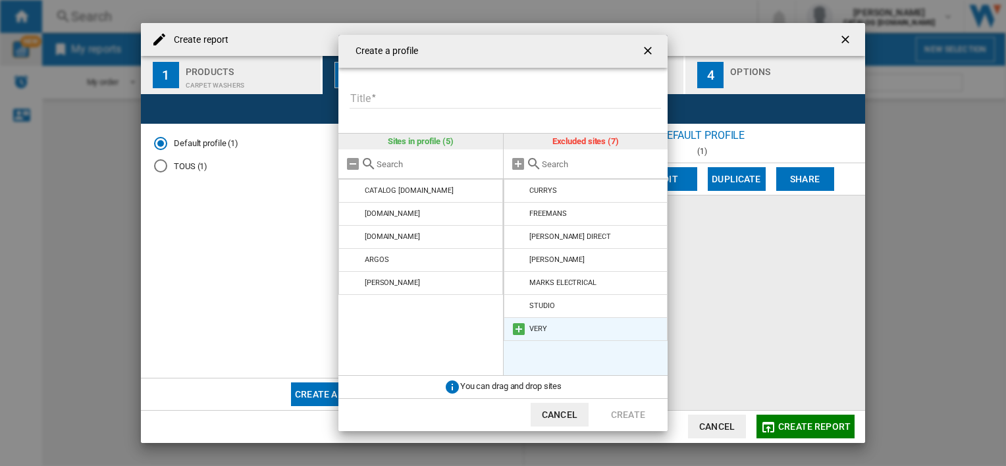
click at [515, 327] on md-icon at bounding box center [519, 329] width 16 height 16
click at [519, 305] on md-icon at bounding box center [519, 306] width 16 height 16
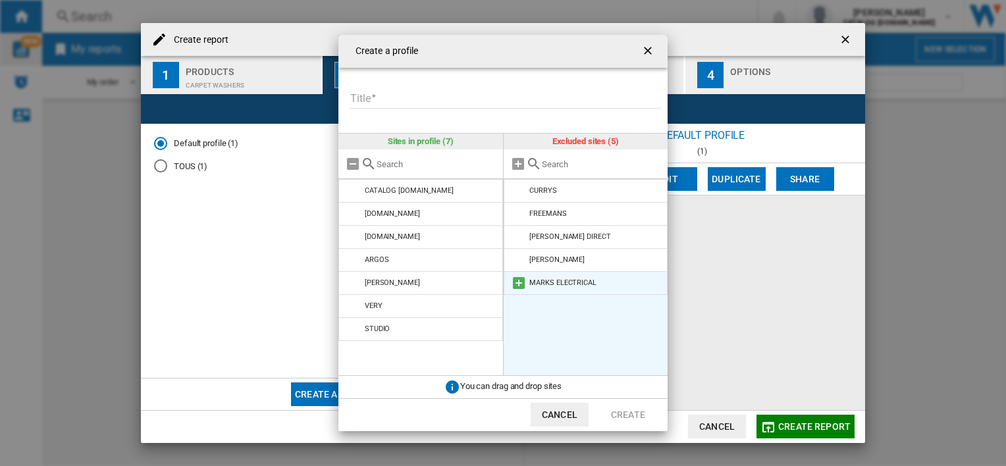
click at [519, 282] on md-icon at bounding box center [519, 283] width 16 height 16
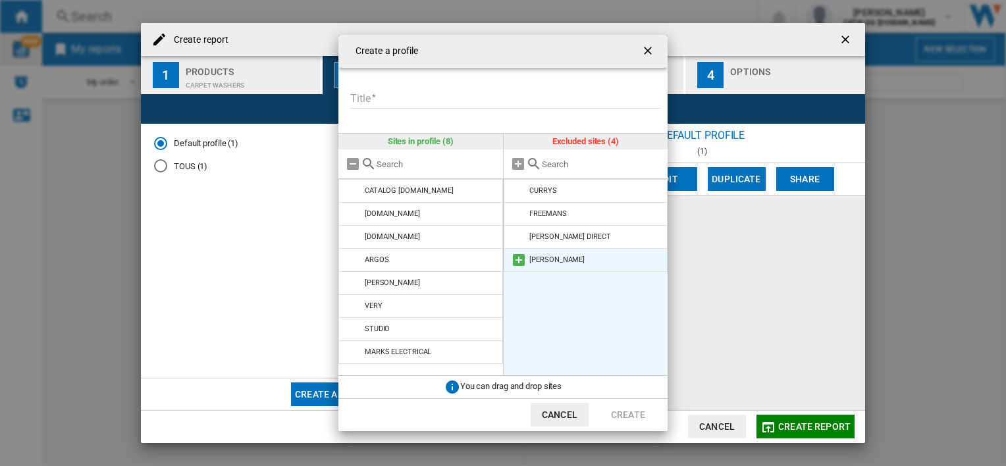
click at [519, 258] on md-icon at bounding box center [519, 260] width 16 height 16
click at [516, 237] on md-icon at bounding box center [519, 237] width 16 height 16
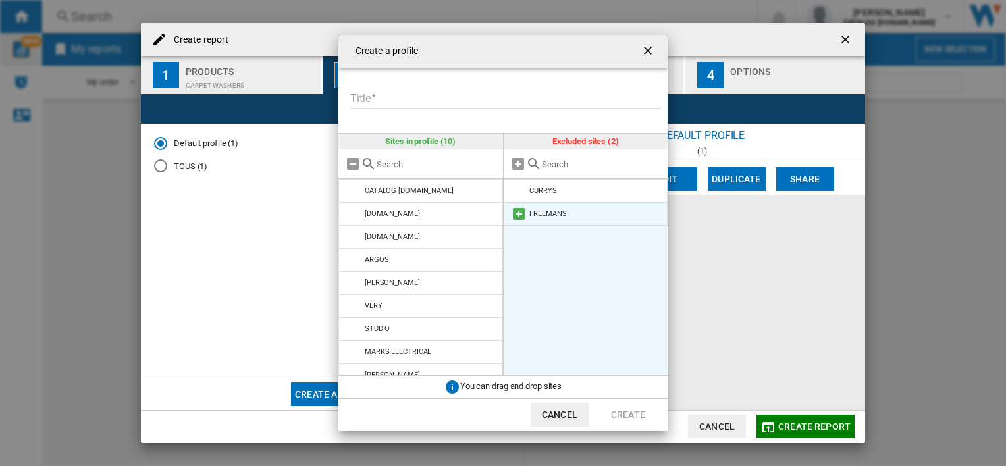
click at [519, 211] on md-icon at bounding box center [519, 214] width 16 height 16
click at [519, 184] on md-icon at bounding box center [519, 191] width 16 height 16
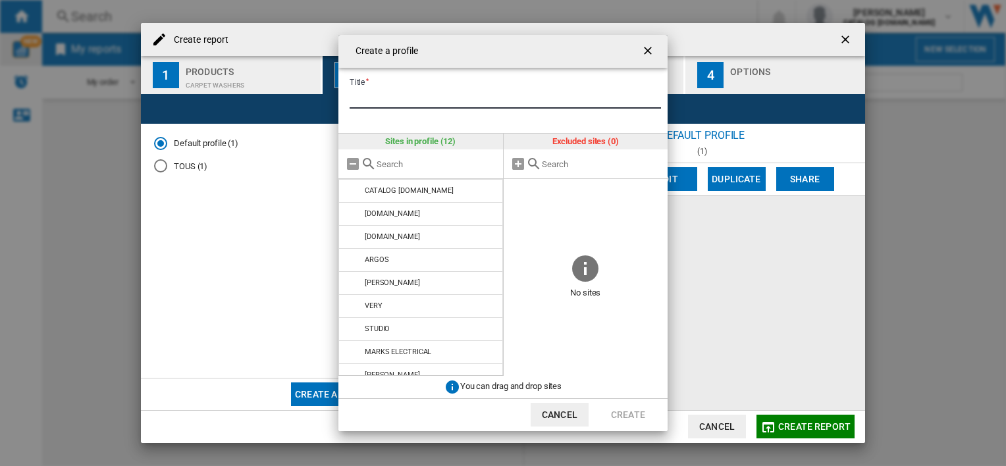
click at [413, 98] on input "Title" at bounding box center [505, 99] width 311 height 20
type input "*********"
click at [624, 416] on button "Create" at bounding box center [628, 415] width 58 height 24
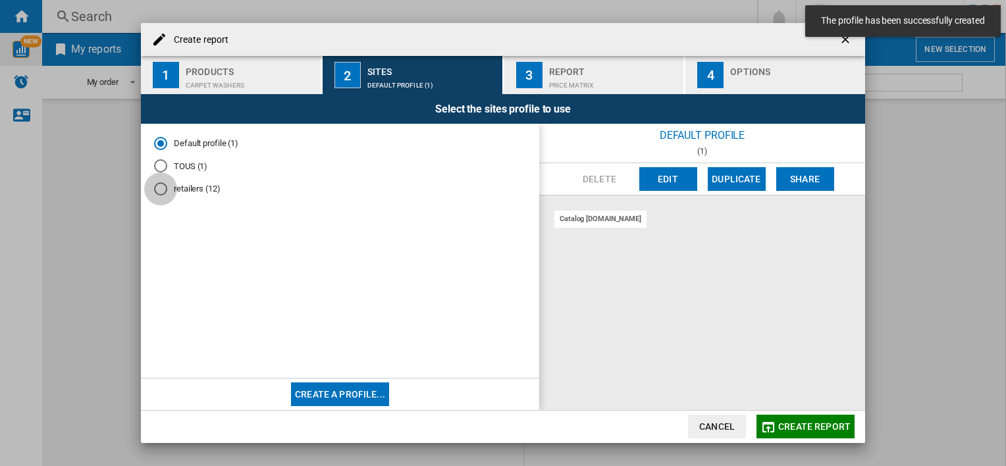
click at [166, 188] on div "retailers (12)" at bounding box center [160, 188] width 13 height 13
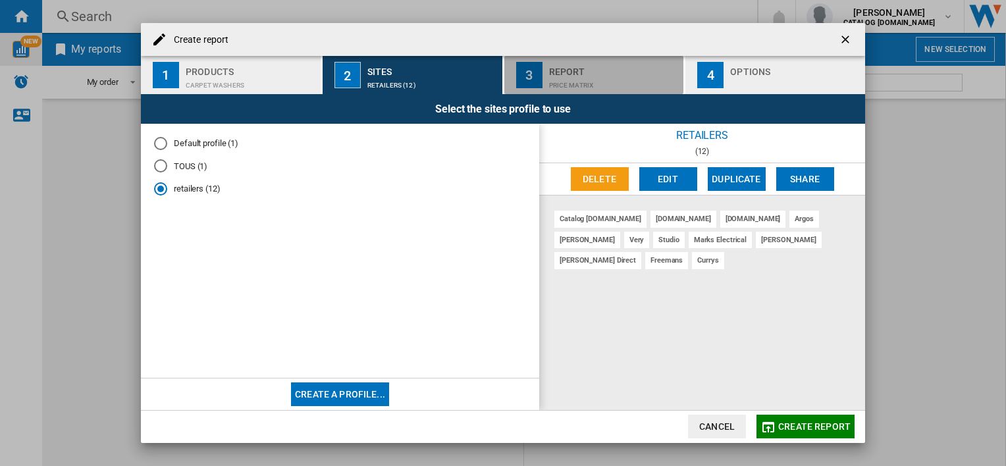
click at [585, 66] on div "Report" at bounding box center [614, 68] width 130 height 14
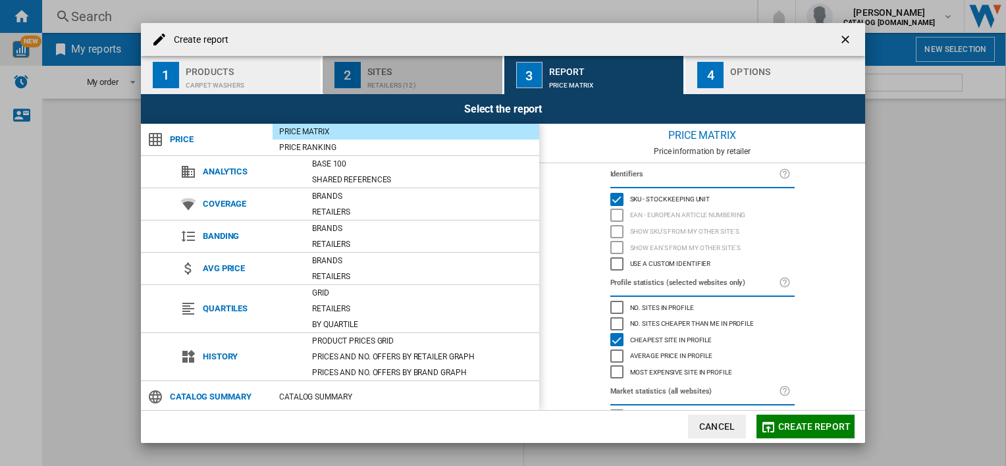
click at [323, 65] on button "2 Sites retailers (12)" at bounding box center [413, 75] width 181 height 38
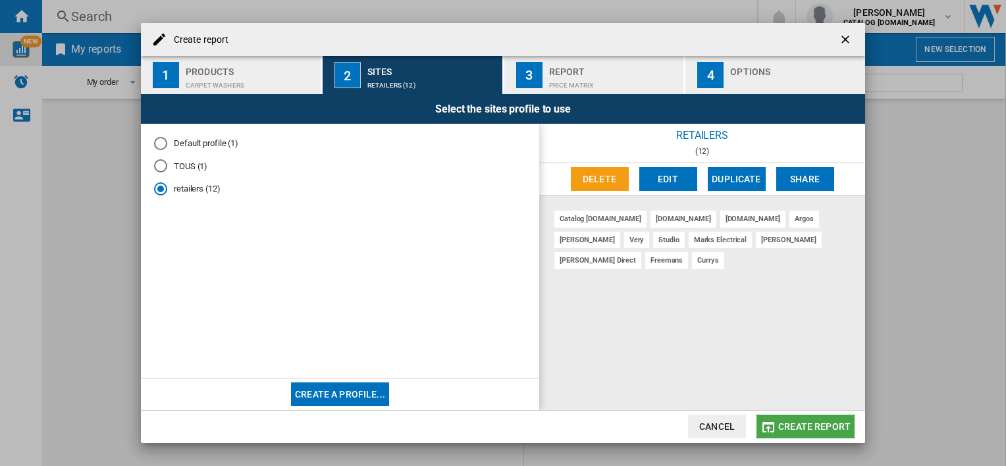
click at [787, 434] on button "Create report" at bounding box center [805, 427] width 98 height 24
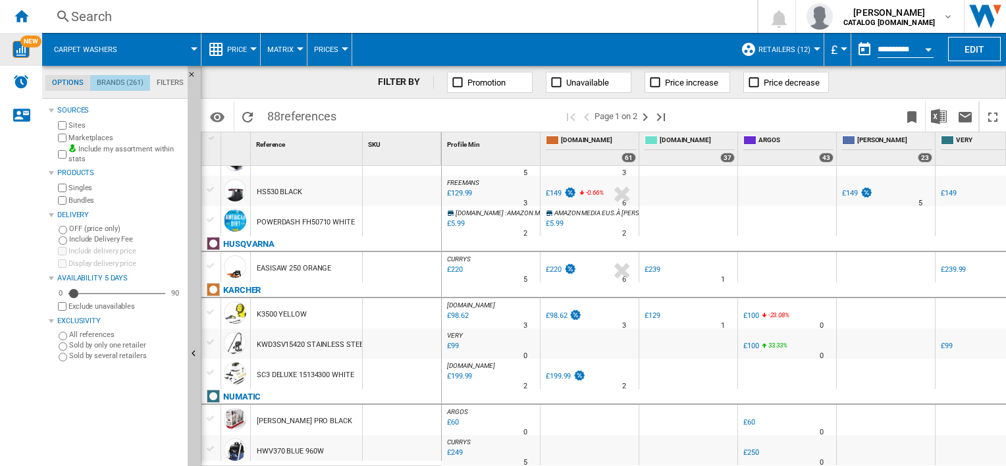
click at [112, 84] on md-tab-item "Brands (261)" at bounding box center [120, 83] width 60 height 16
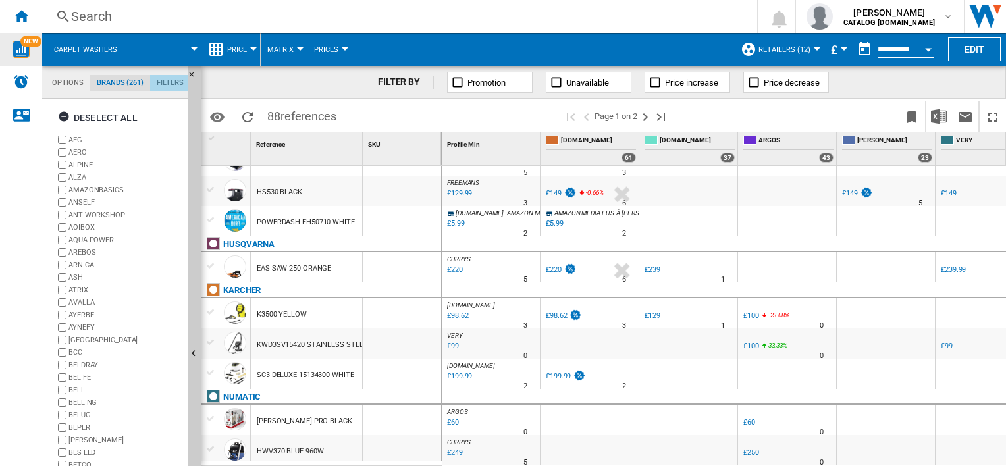
click at [176, 83] on md-tab-item "Filters" at bounding box center [170, 83] width 40 height 16
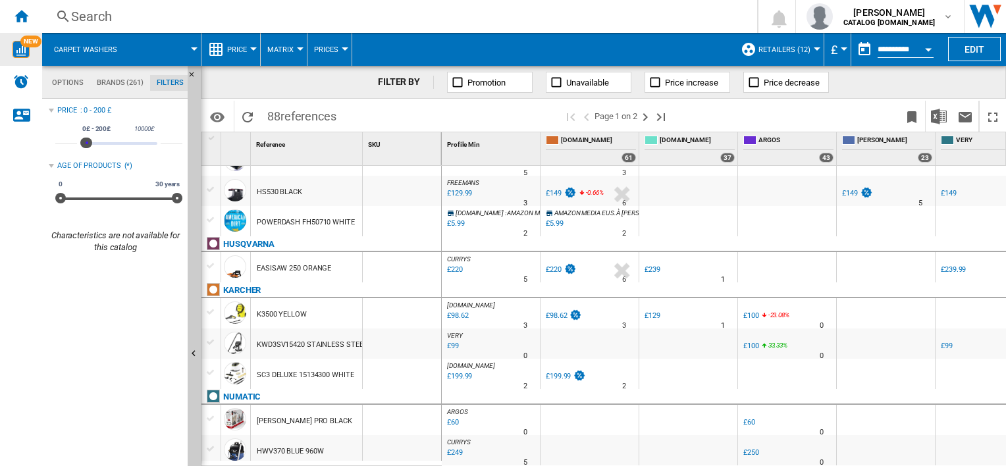
type input "*"
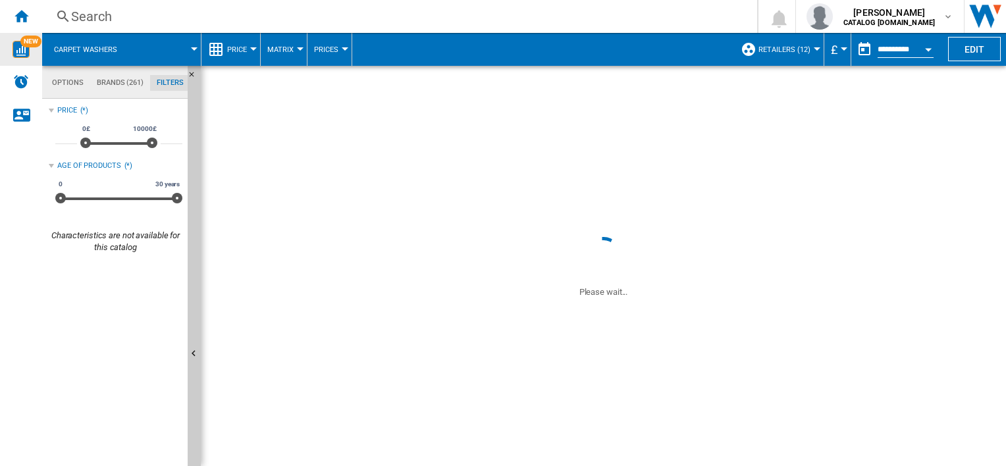
drag, startPoint x: 150, startPoint y: 146, endPoint x: 130, endPoint y: 146, distance: 20.4
click at [88, 140] on span at bounding box center [85, 143] width 11 height 11
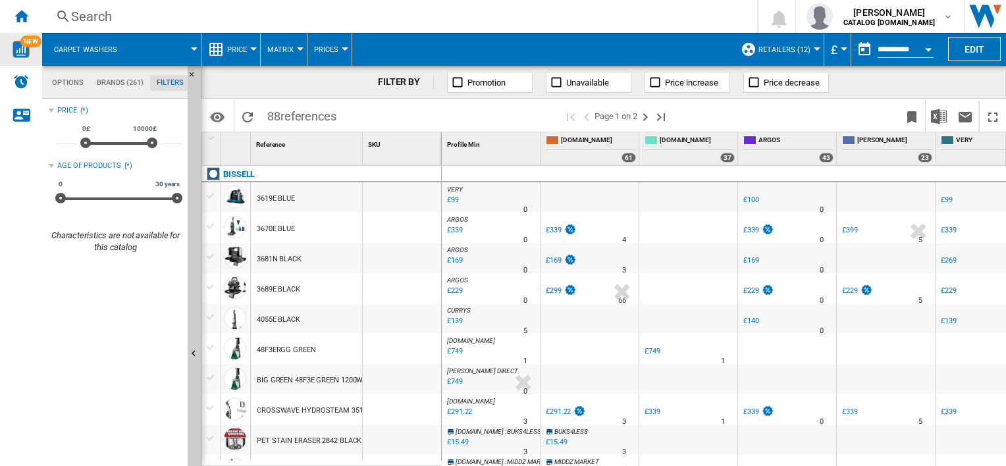
click at [140, 145] on div "0£ 10000£ 0£ 10000£" at bounding box center [118, 143] width 77 height 3
click at [147, 146] on span at bounding box center [152, 143] width 11 height 11
click at [149, 145] on div "0£ 10000£ 0£ 9500£" at bounding box center [118, 143] width 77 height 3
type input "***"
drag, startPoint x: 142, startPoint y: 144, endPoint x: 87, endPoint y: 140, distance: 55.4
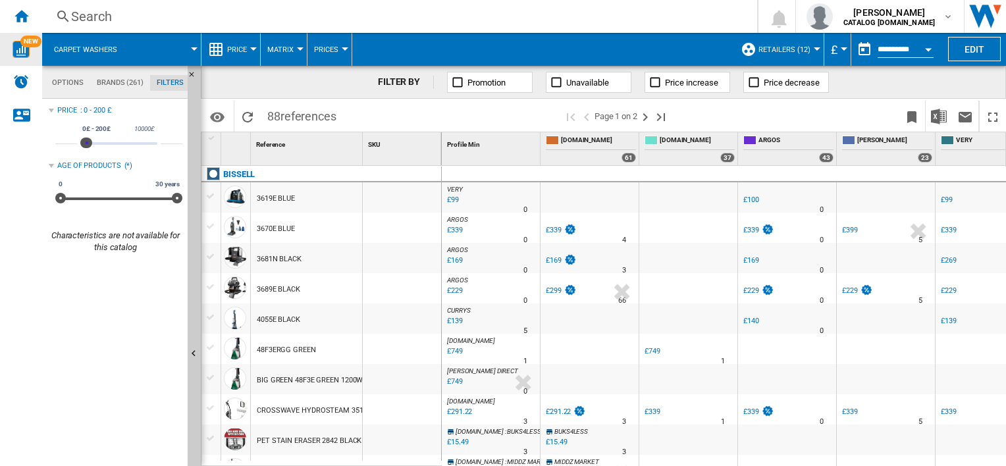
click at [87, 142] on div "0£ 10000£ 0£ 200£ 0£ - 200£" at bounding box center [118, 143] width 77 height 3
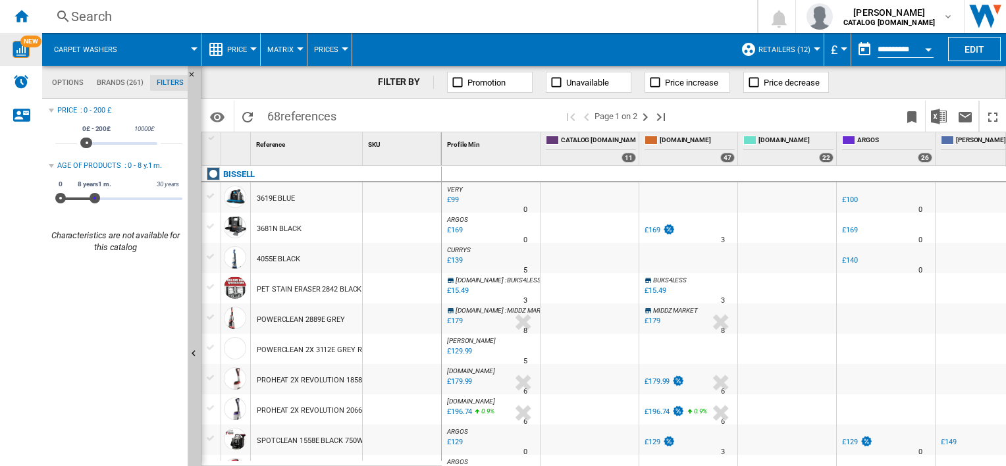
drag, startPoint x: 178, startPoint y: 197, endPoint x: 78, endPoint y: 203, distance: 100.3
click at [90, 203] on span at bounding box center [95, 198] width 11 height 11
click at [72, 199] on span at bounding box center [72, 198] width 11 height 11
click at [66, 137] on input "*" at bounding box center [66, 137] width 22 height 13
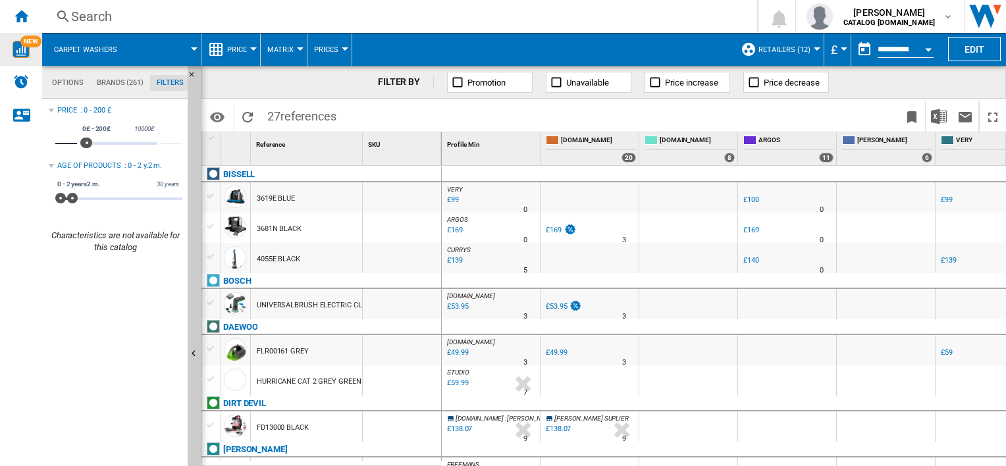
click at [61, 135] on input "*" at bounding box center [66, 137] width 22 height 13
type input "**"
click at [101, 298] on div "Price : 50 - 200 £ ** 0£ 10000£ 50£ 200£ 50£ - 200£ *** Age of products : 0 - 2…" at bounding box center [116, 284] width 134 height 364
click at [149, 107] on div ": 50 - 200 £" at bounding box center [131, 110] width 102 height 11
type input "***"
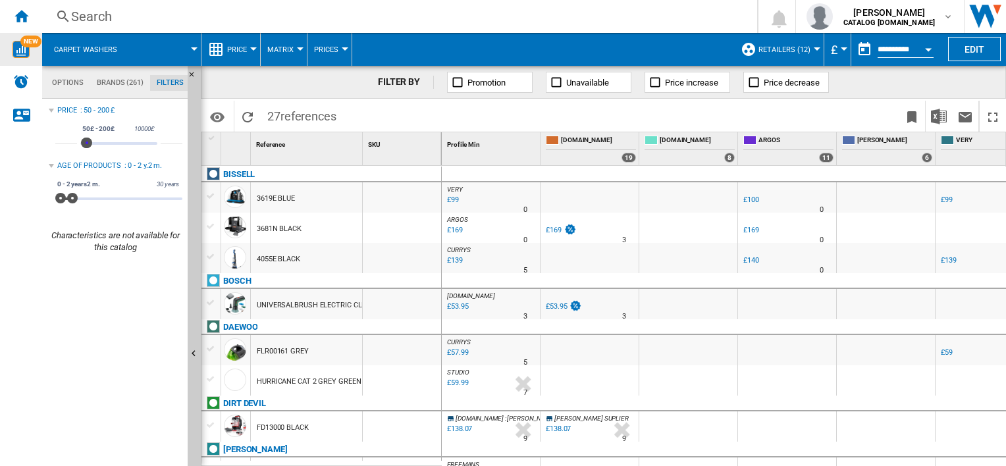
type input "*"
type input "**"
drag, startPoint x: 88, startPoint y: 142, endPoint x: 82, endPoint y: 144, distance: 6.7
click at [82, 144] on div "0£ 10000£ 0£ 50£ 0£ - 50£" at bounding box center [118, 143] width 77 height 3
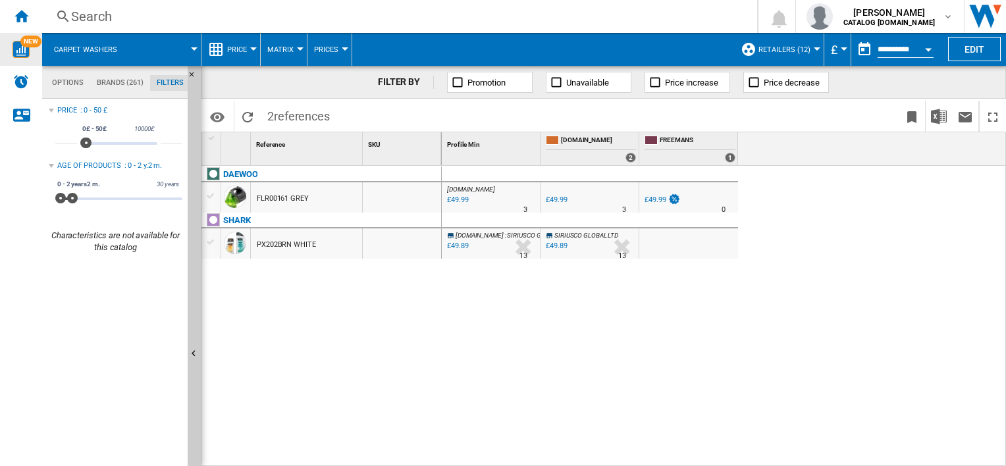
drag, startPoint x: 485, startPoint y: 309, endPoint x: 330, endPoint y: 134, distance: 233.2
click at [330, 134] on div "1 Reference 1 SKU 1 [GEOGRAPHIC_DATA] FLR00161 GREY SHARK PX202BRN WHITE Profil…" at bounding box center [603, 298] width 804 height 333
click at [390, 359] on div "DAEWOO FLR00161 GREY SHARK PX202BRN WHITE" at bounding box center [321, 313] width 240 height 295
click at [112, 70] on md-tabs-canvas "Options Brands (261) Filters Options Brands (261) Filters" at bounding box center [121, 82] width 158 height 33
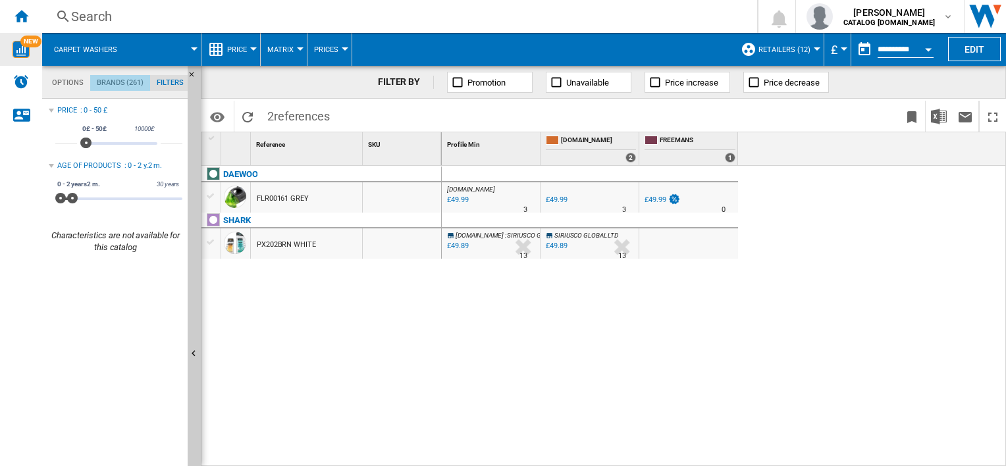
click at [115, 85] on md-tab-item "Brands (261)" at bounding box center [120, 83] width 60 height 16
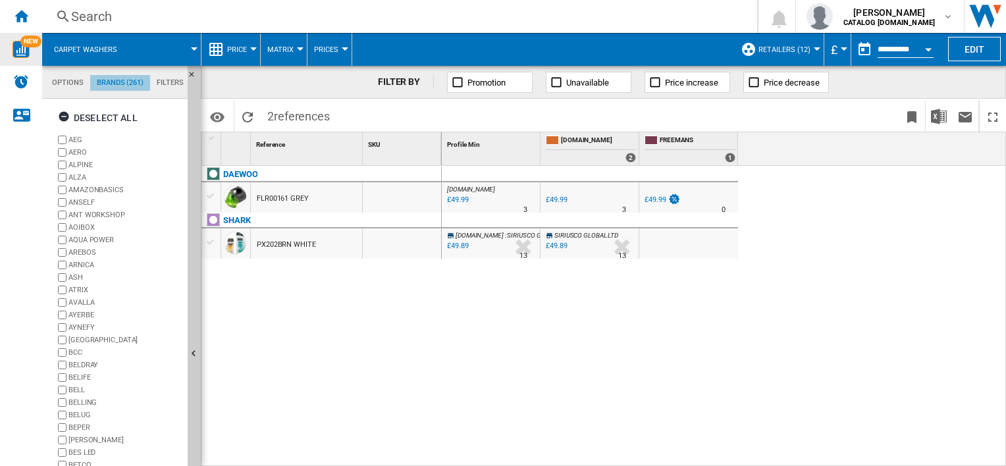
click at [115, 85] on md-tab-item "Brands (261)" at bounding box center [120, 83] width 60 height 16
click at [66, 116] on ng-md-icon "button" at bounding box center [66, 119] width 16 height 16
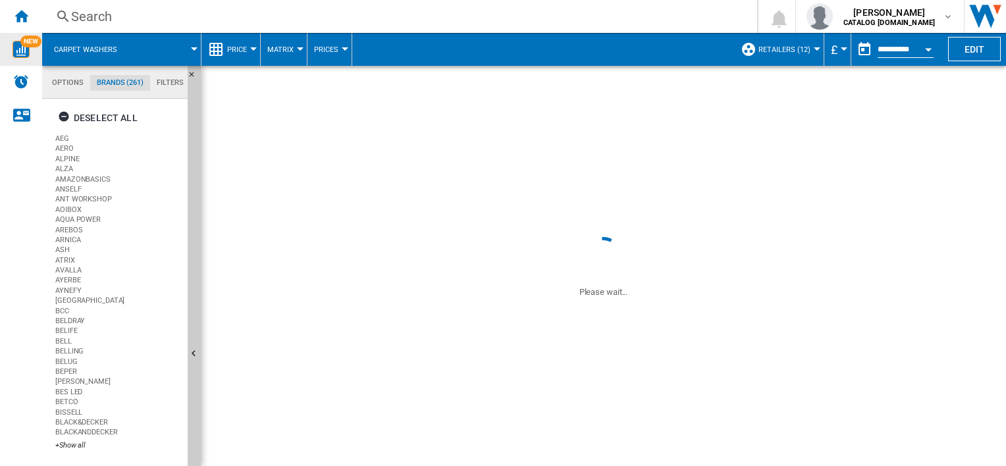
click at [195, 111] on button "Hide" at bounding box center [194, 354] width 13 height 577
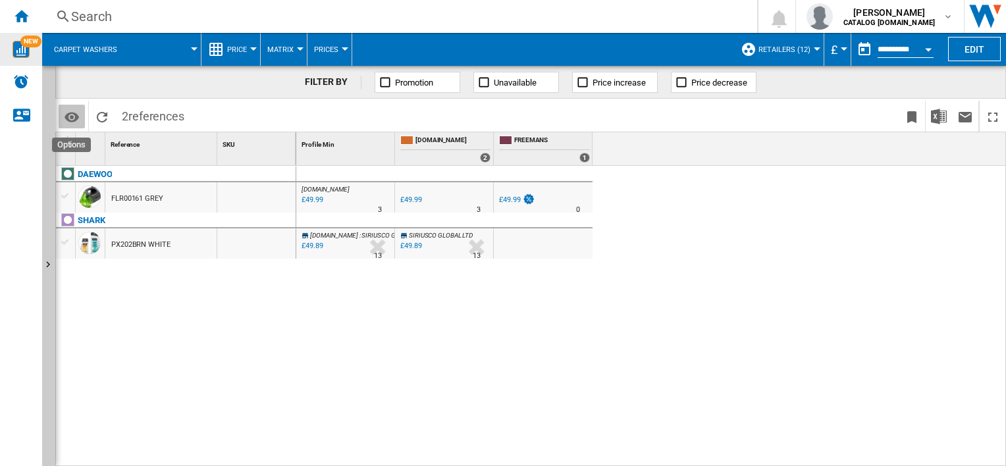
click at [64, 117] on md-icon "Options" at bounding box center [72, 117] width 16 height 16
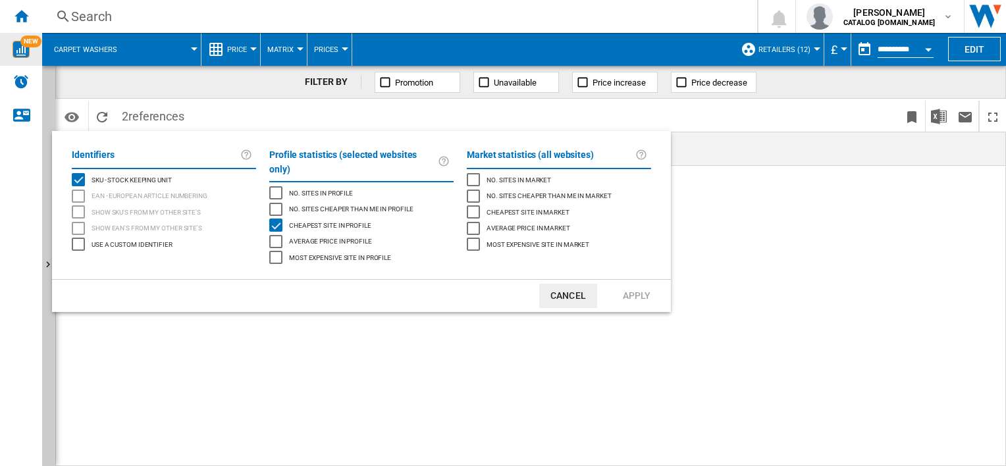
click at [196, 97] on md-backdrop at bounding box center [503, 233] width 1006 height 466
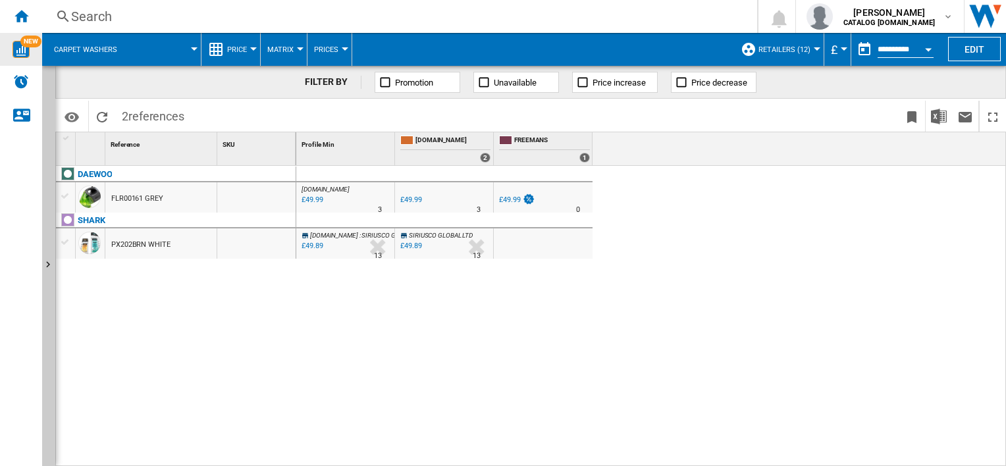
click at [182, 60] on span at bounding box center [165, 49] width 59 height 33
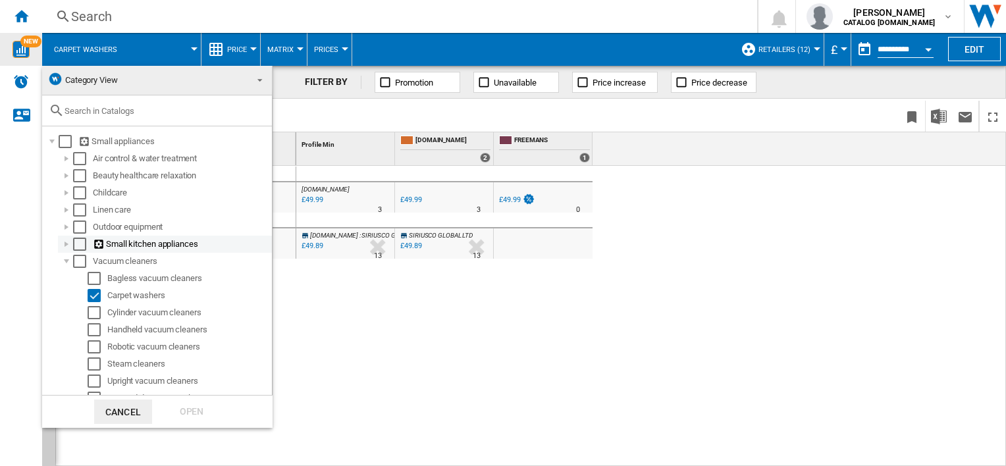
click at [66, 246] on div at bounding box center [66, 244] width 13 height 13
click at [531, 325] on md-backdrop at bounding box center [503, 233] width 1006 height 466
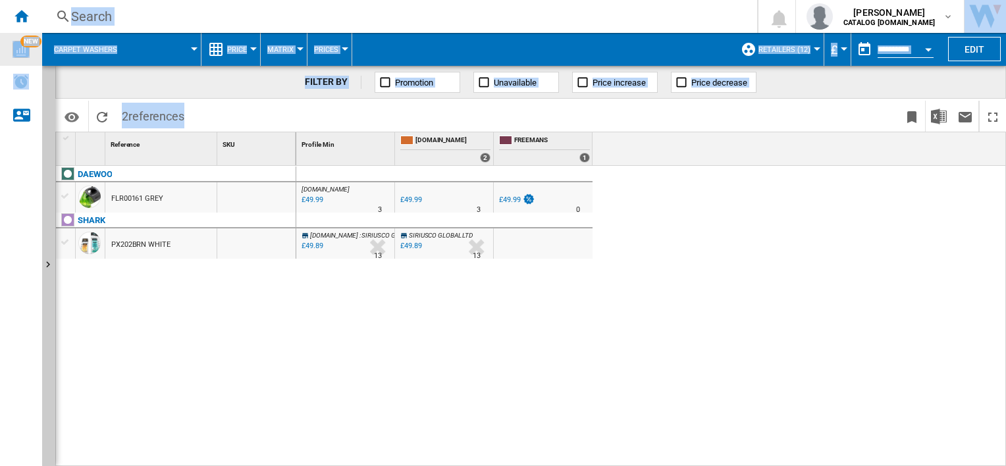
drag, startPoint x: 489, startPoint y: 393, endPoint x: 4, endPoint y: 186, distance: 526.8
click at [4, 186] on div "NEW Search Search 0 [PERSON_NAME] CATALOG [DOMAIN_NAME] CATALOG [DOMAIN_NAME]" at bounding box center [503, 233] width 1006 height 466
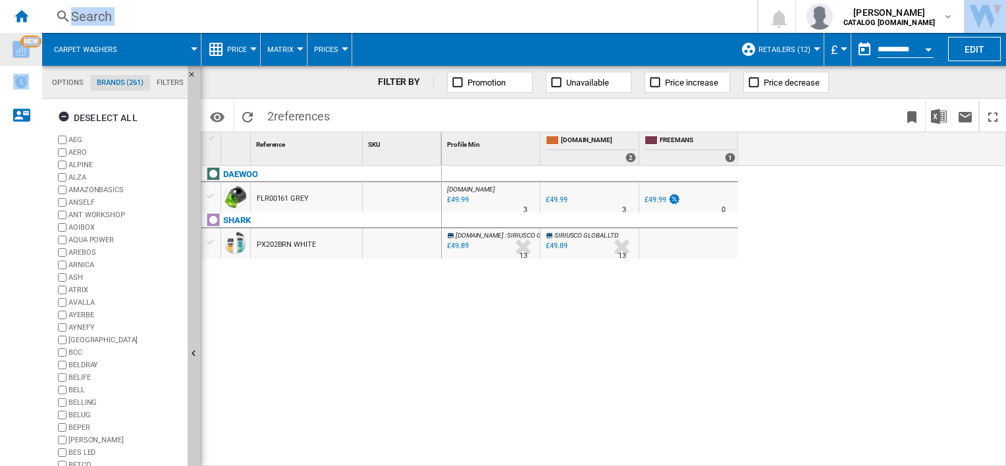
click at [366, 313] on div "DAEWOO FLR00161 GREY SHARK PX202BRN WHITE" at bounding box center [321, 313] width 240 height 295
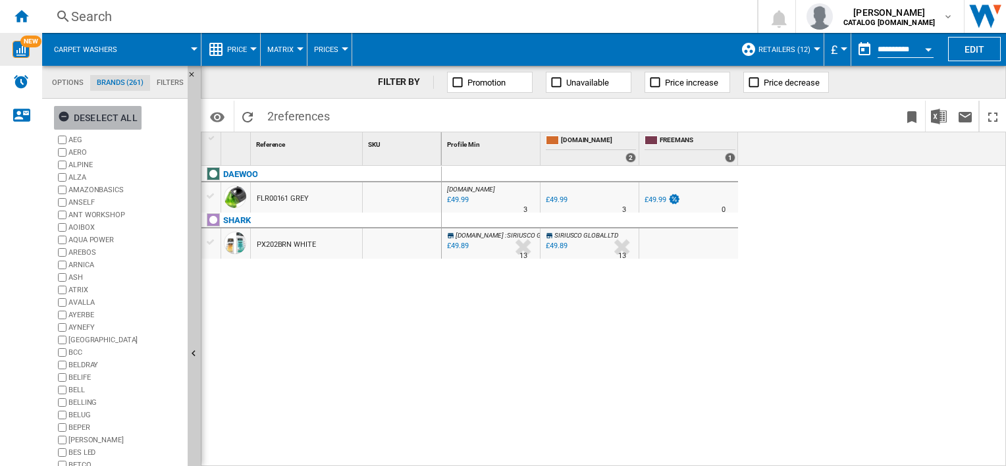
click at [64, 113] on ng-md-icon "button" at bounding box center [66, 119] width 16 height 16
click at [66, 73] on md-tabs-canvas "Options Brands (*) Filters Options Brands (*) Filters" at bounding box center [121, 82] width 158 height 33
click at [66, 79] on md-tab-item "Options" at bounding box center [68, 83] width 47 height 16
click at [59, 115] on ng-md-icon "button" at bounding box center [66, 119] width 16 height 16
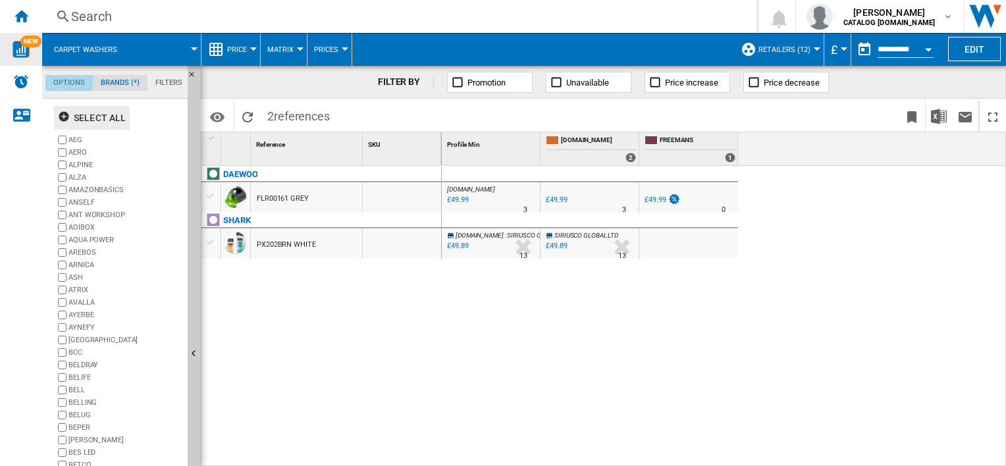
click at [63, 84] on md-tab-item "Options" at bounding box center [68, 83] width 47 height 16
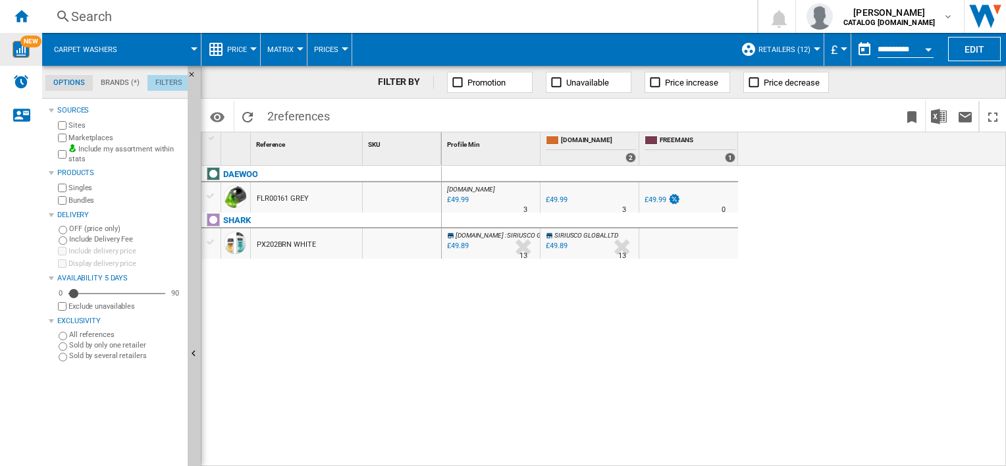
click at [163, 78] on md-tab-item "Filters" at bounding box center [168, 83] width 43 height 16
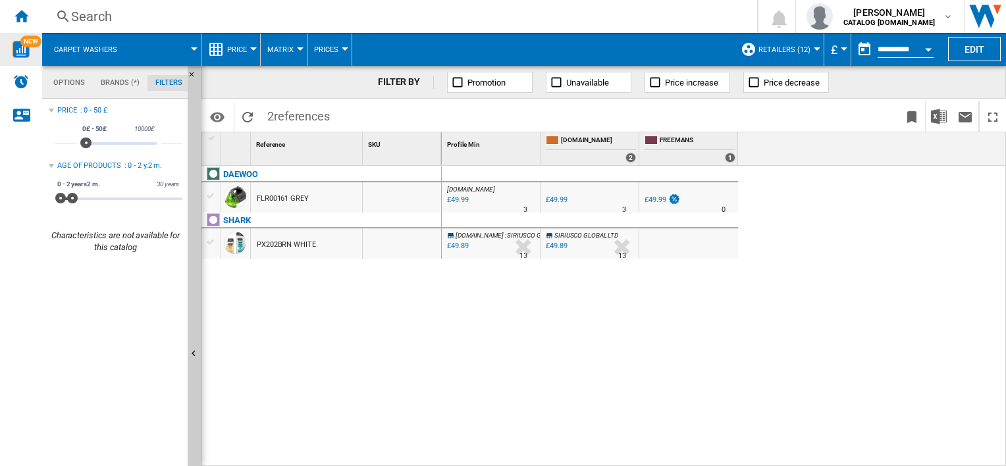
scroll to position [86, 0]
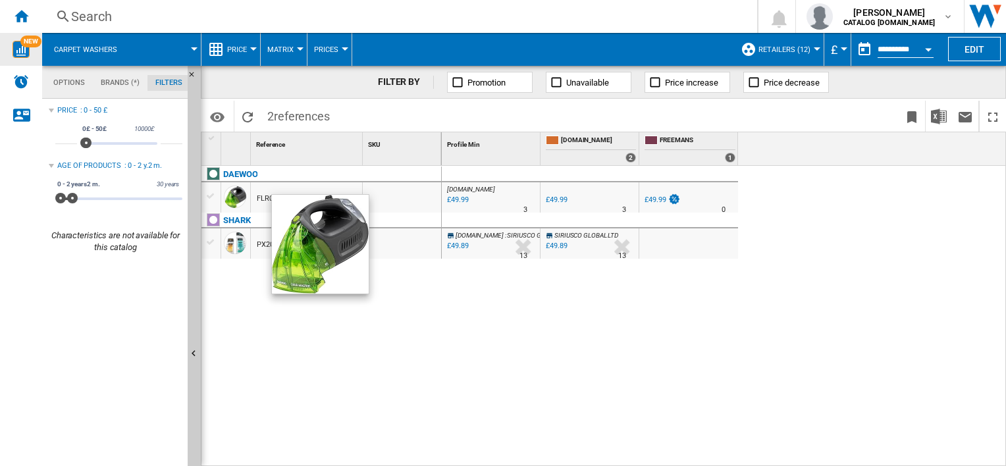
drag, startPoint x: 748, startPoint y: 336, endPoint x: 240, endPoint y: 208, distance: 523.4
click at [240, 208] on div "1 Reference 1 SKU 1 [GEOGRAPHIC_DATA] FLR00161 GREY SHARK PX202BRN WHITE Profil…" at bounding box center [603, 298] width 804 height 333
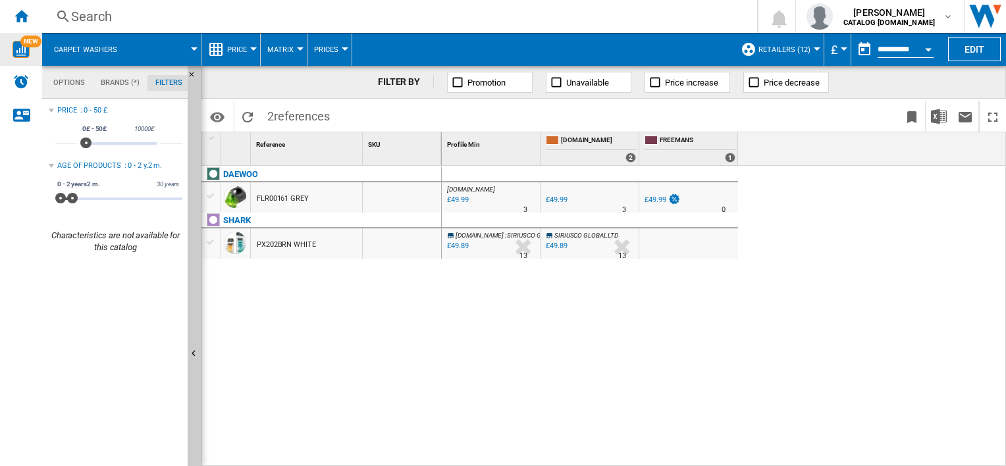
click at [265, 354] on div "DAEWOO FLR00161 GREY SHARK PX202BRN WHITE" at bounding box center [321, 313] width 240 height 295
drag, startPoint x: 379, startPoint y: 375, endPoint x: 203, endPoint y: 333, distance: 181.4
click at [203, 333] on div "DAEWOO FLR00161 GREY SHARK PX202BRN WHITE" at bounding box center [321, 313] width 240 height 295
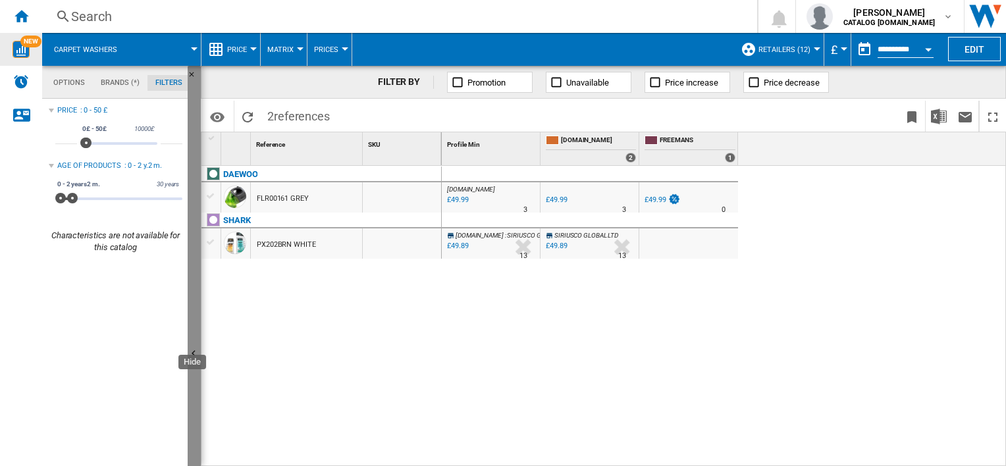
click at [188, 357] on ng-md-icon "Hide" at bounding box center [196, 356] width 16 height 16
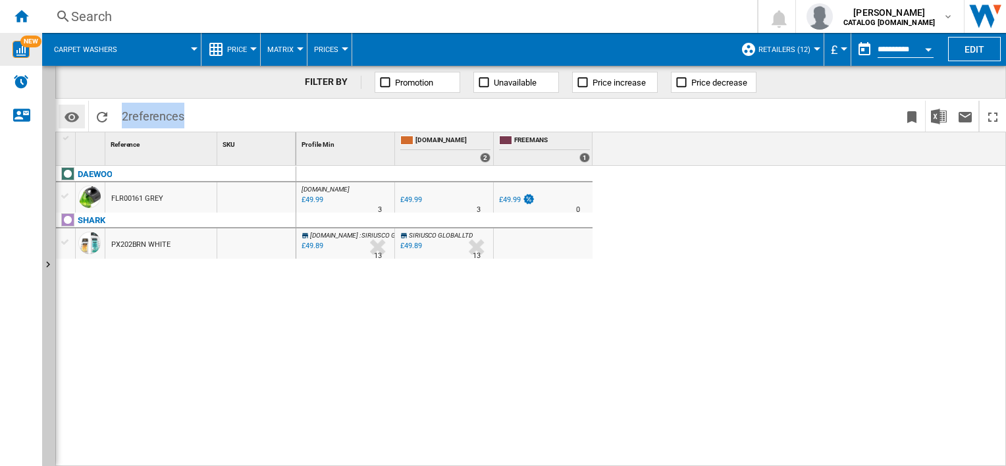
drag, startPoint x: 305, startPoint y: 305, endPoint x: 67, endPoint y: 105, distance: 310.7
click at [67, 105] on div "FILTER BY Promotion Unavailable Price increase Price decrease Identifiers SKU -…" at bounding box center [530, 266] width 951 height 400
click at [73, 122] on md-icon "Options" at bounding box center [72, 117] width 16 height 16
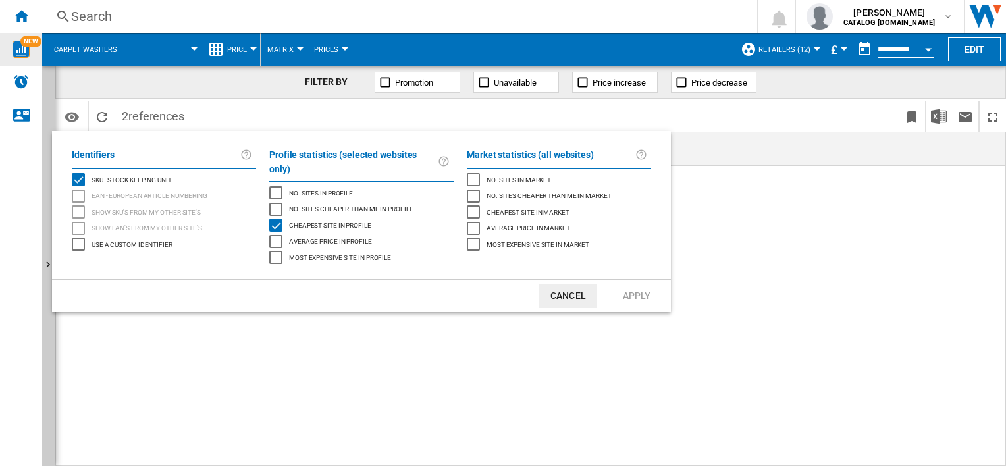
click at [171, 46] on md-backdrop at bounding box center [503, 233] width 1006 height 466
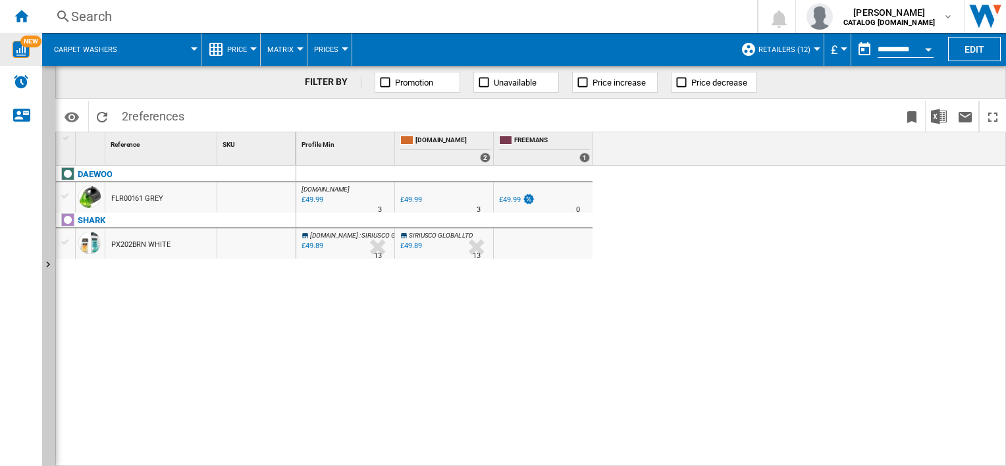
click at [140, 340] on div "DAEWOO FLR00161 GREY SHARK PX202BRN WHITE" at bounding box center [176, 313] width 240 height 295
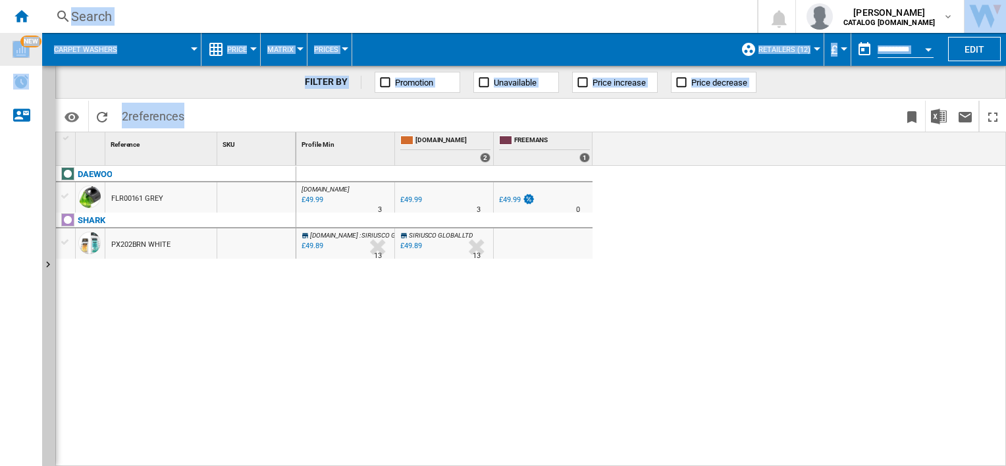
drag, startPoint x: 148, startPoint y: 338, endPoint x: -3, endPoint y: 268, distance: 166.4
click at [0, 268] on html "In order to access Insight, please log out and log in again OK NEW Search Searc…" at bounding box center [503, 233] width 1006 height 466
drag, startPoint x: -3, startPoint y: 268, endPoint x: 162, endPoint y: 321, distance: 172.8
click at [162, 321] on div "DAEWOO FLR00161 GREY SHARK PX202BRN WHITE" at bounding box center [176, 313] width 240 height 295
click at [92, 40] on button "Carpet washers" at bounding box center [92, 49] width 76 height 33
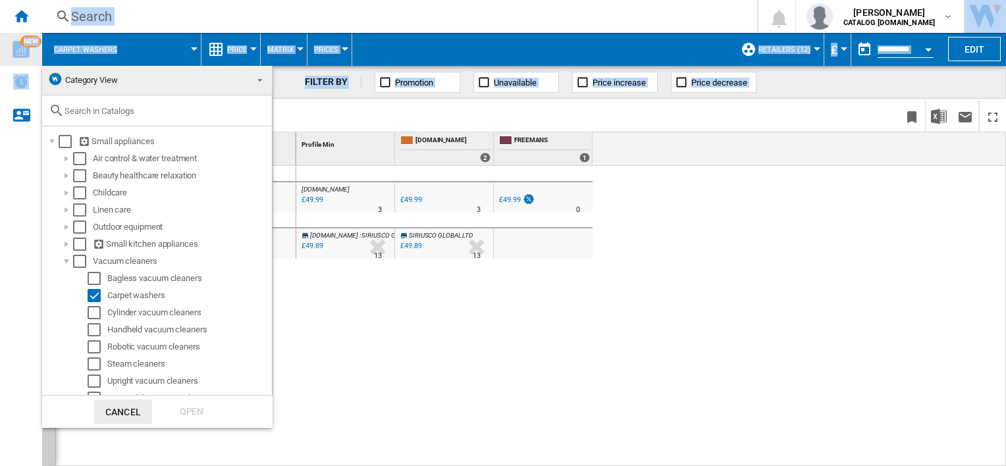
scroll to position [12, 0]
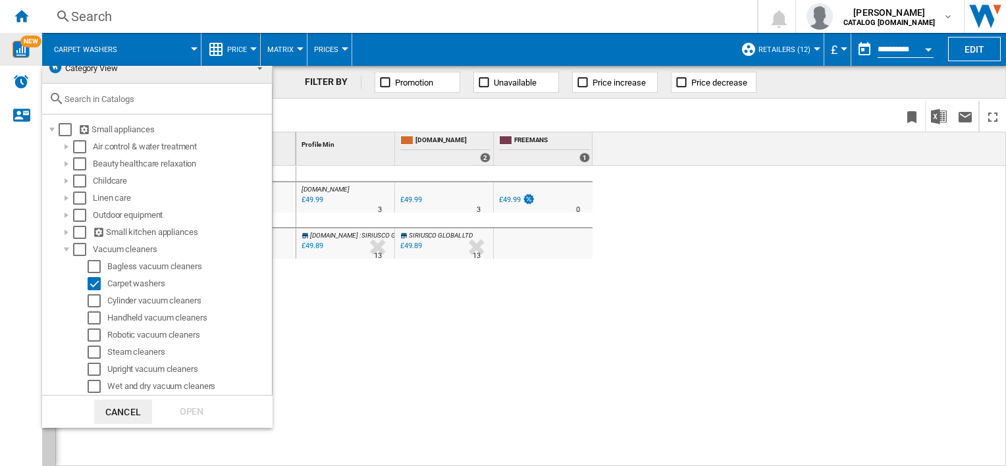
click at [392, 334] on md-backdrop at bounding box center [503, 233] width 1006 height 466
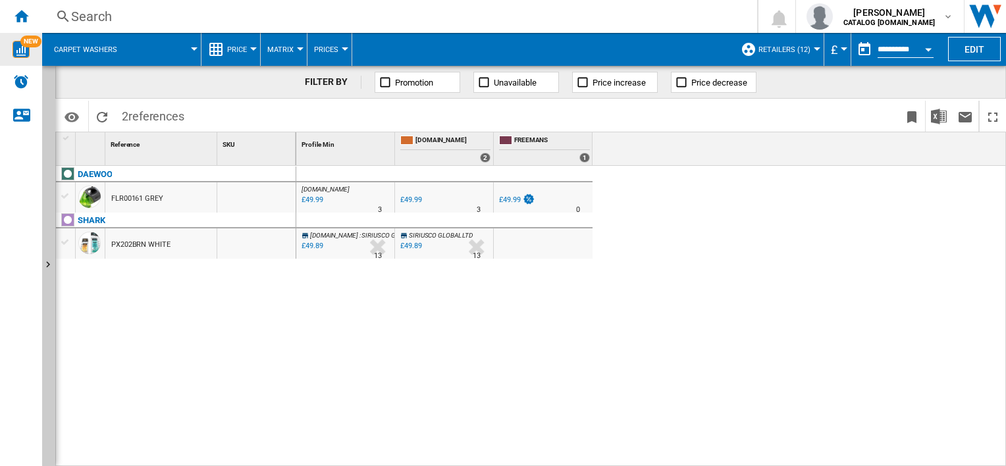
scroll to position [0, 0]
click at [379, 295] on div "[DOMAIN_NAME] : [GEOGRAPHIC_DATA] AMAZON -1.0 % £49.99 % N/A 3 [DOMAIN_NAME] : …" at bounding box center [651, 317] width 710 height 302
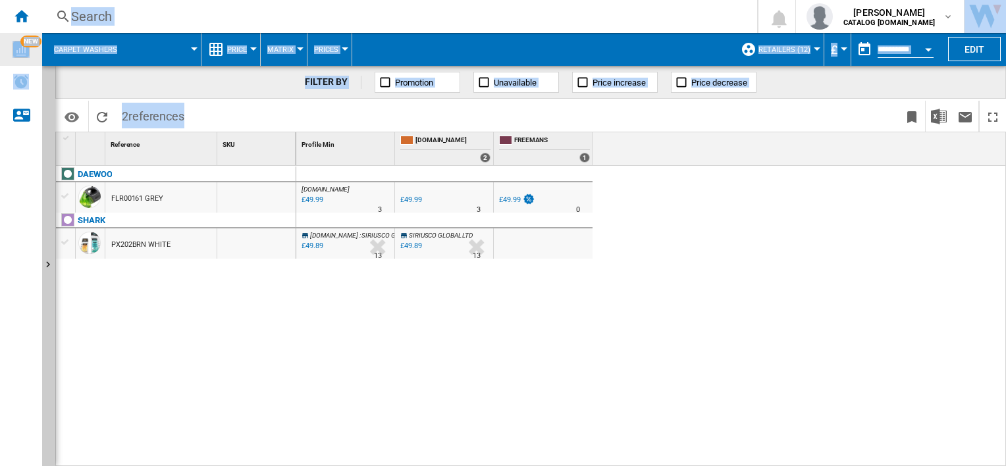
drag, startPoint x: 417, startPoint y: 328, endPoint x: -3, endPoint y: 245, distance: 428.2
click at [0, 245] on html "In order to access Insight, please log out and log in again OK NEW Search Searc…" at bounding box center [503, 233] width 1006 height 466
click at [249, 350] on div "DAEWOO FLR00161 GREY SHARK PX202BRN WHITE" at bounding box center [176, 313] width 240 height 295
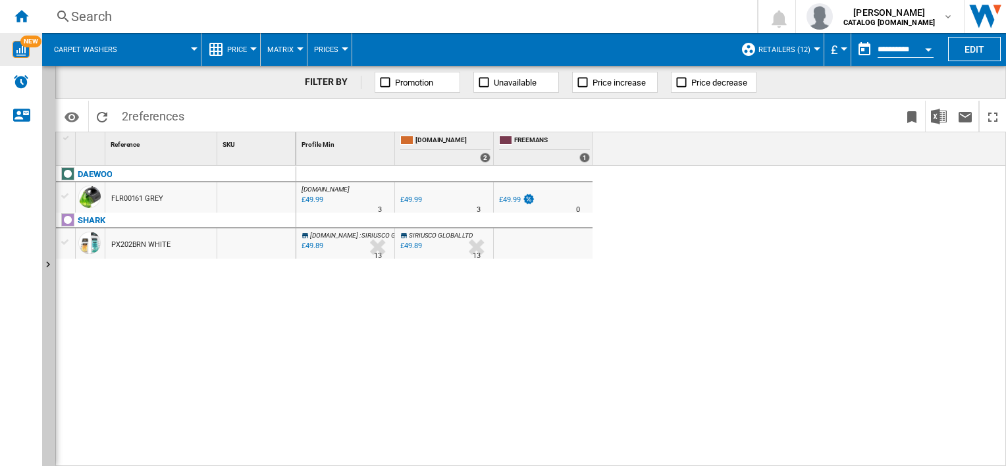
click at [176, 57] on span at bounding box center [165, 49] width 59 height 33
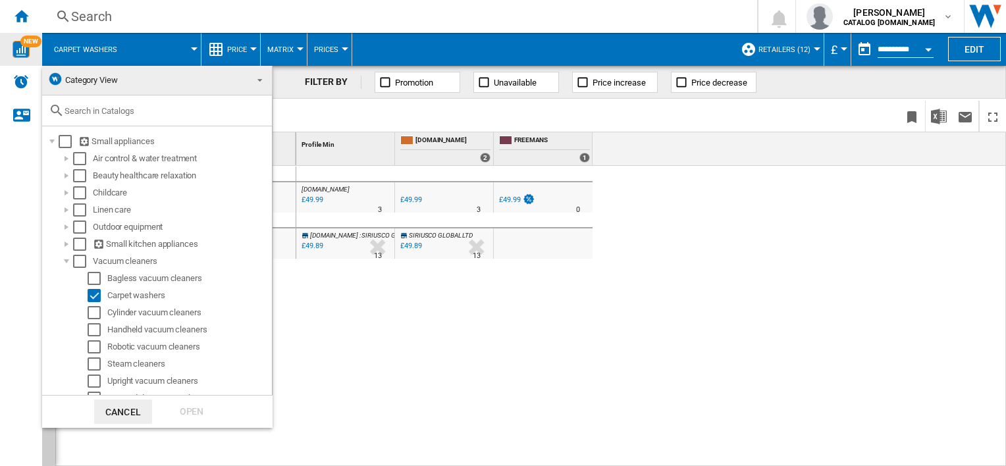
click at [423, 348] on md-backdrop at bounding box center [503, 233] width 1006 height 466
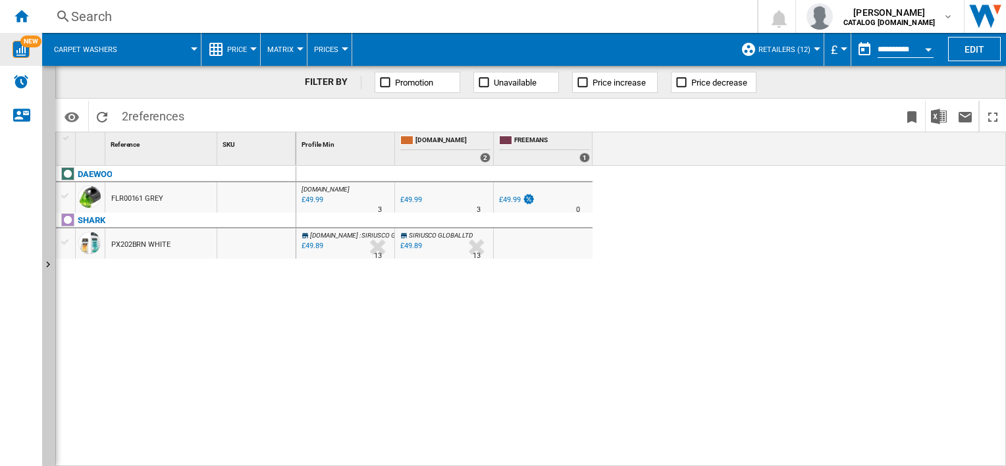
click at [121, 53] on button "Carpet washers" at bounding box center [92, 49] width 76 height 33
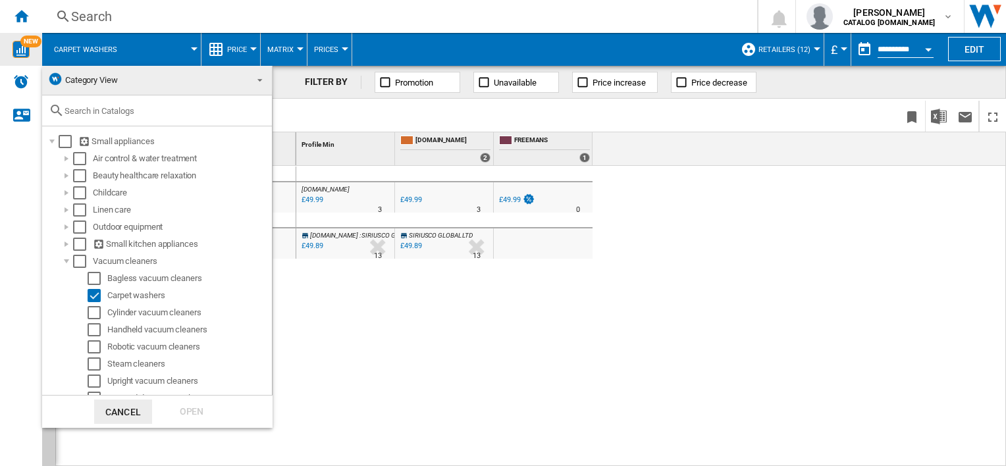
scroll to position [12, 0]
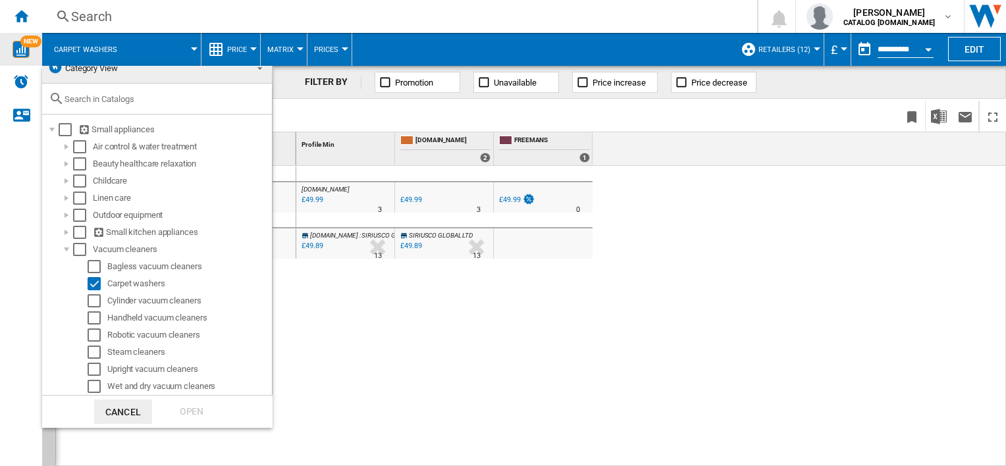
click at [489, 367] on md-backdrop at bounding box center [503, 233] width 1006 height 466
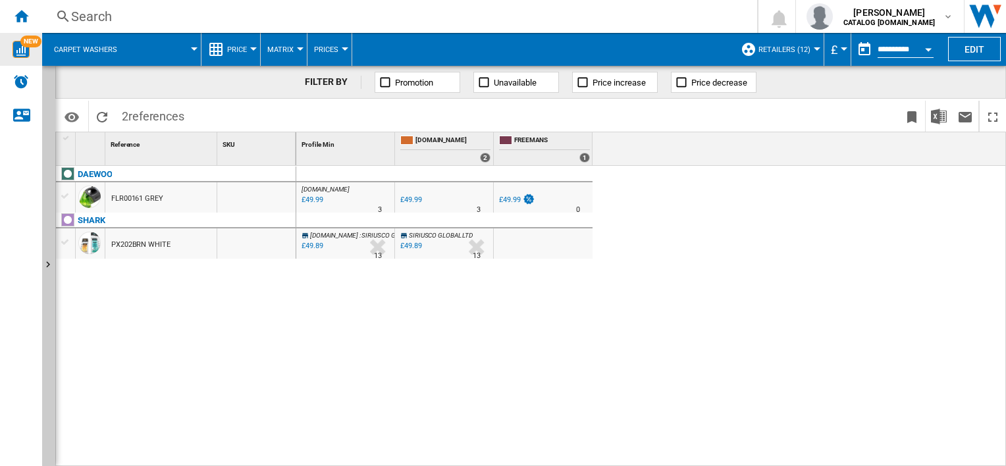
scroll to position [0, 0]
click at [174, 55] on span at bounding box center [165, 49] width 59 height 33
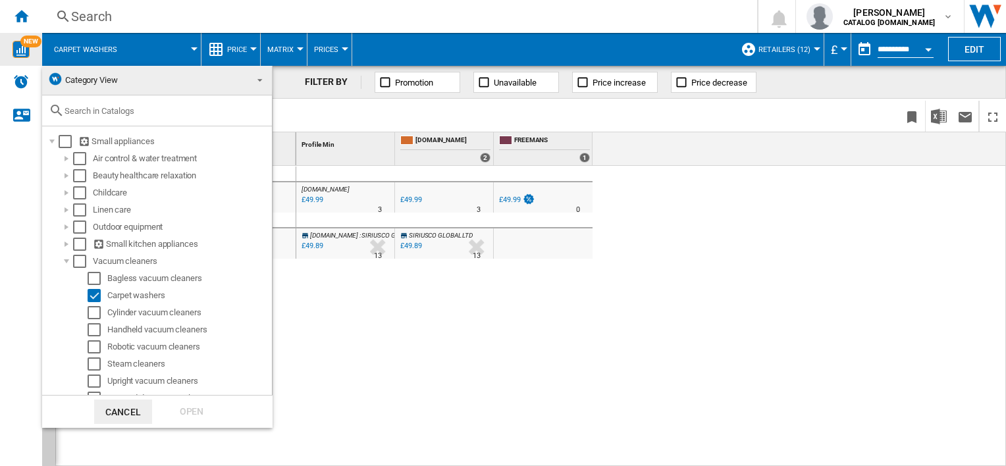
click at [409, 327] on md-backdrop at bounding box center [503, 233] width 1006 height 466
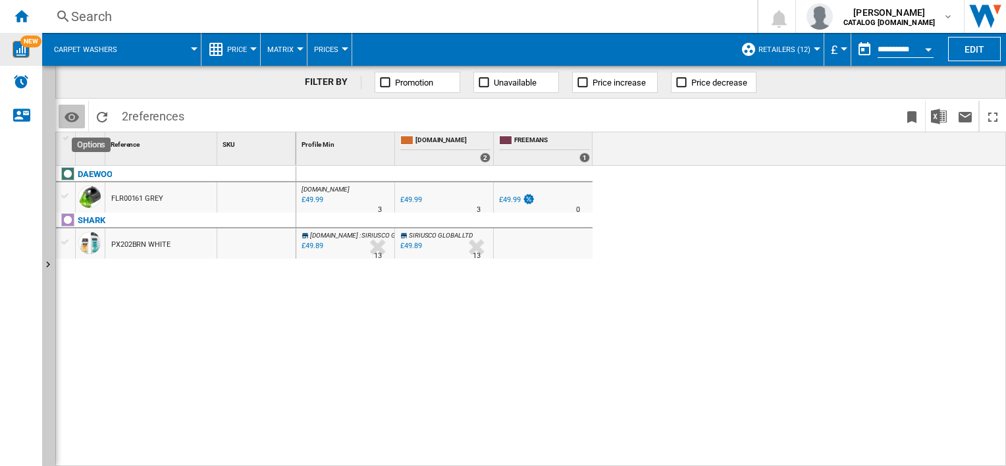
click at [70, 116] on md-icon "Options" at bounding box center [72, 117] width 16 height 16
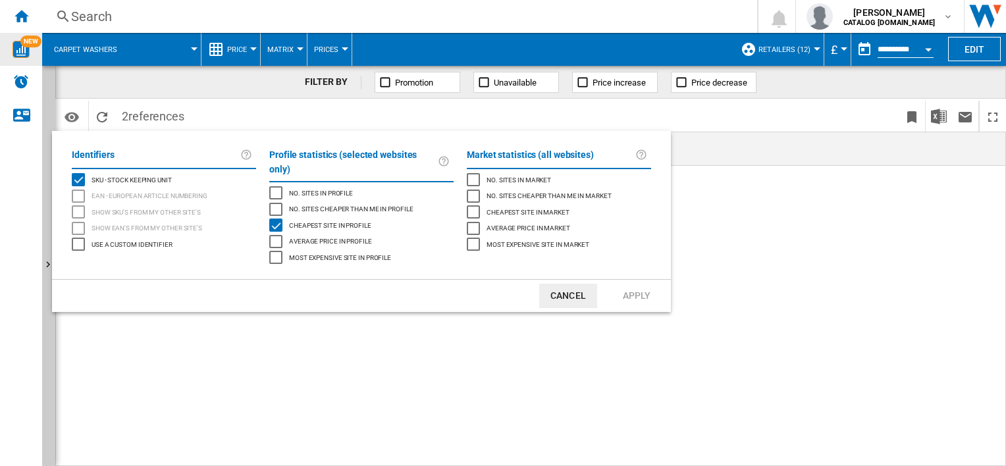
click at [506, 369] on md-backdrop at bounding box center [503, 233] width 1006 height 466
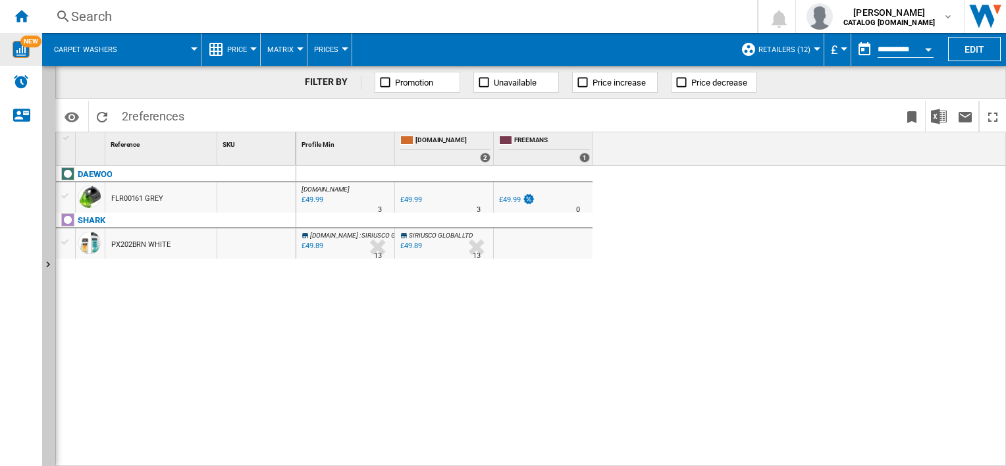
click at [332, 46] on span "Prices" at bounding box center [326, 49] width 24 height 9
click at [285, 46] on md-backdrop at bounding box center [503, 233] width 1006 height 466
click at [285, 46] on span "Matrix" at bounding box center [280, 49] width 26 height 9
click at [421, 55] on md-backdrop at bounding box center [503, 233] width 1006 height 466
click at [345, 234] on span "[DOMAIN_NAME]" at bounding box center [334, 235] width 48 height 7
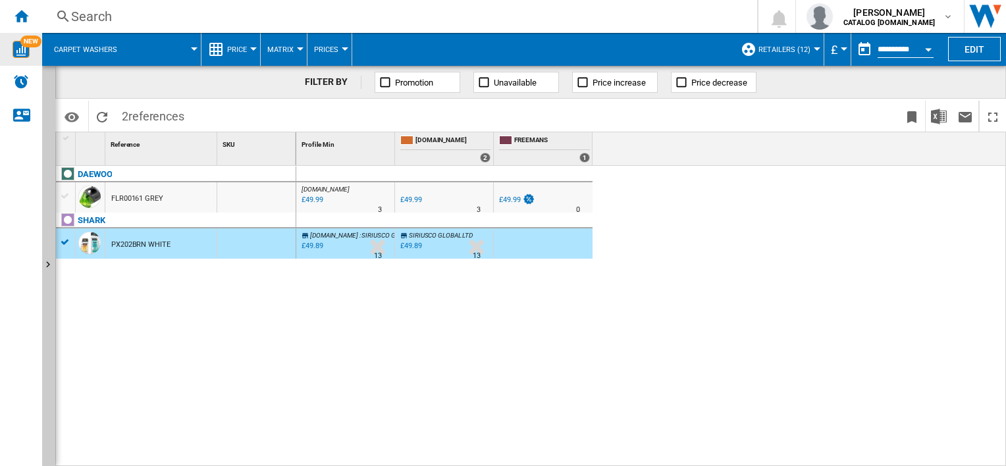
click at [108, 338] on div "DAEWOO FLR00161 GREY SHARK PX202BRN WHITE" at bounding box center [176, 313] width 240 height 295
